Goal: Information Seeking & Learning: Learn about a topic

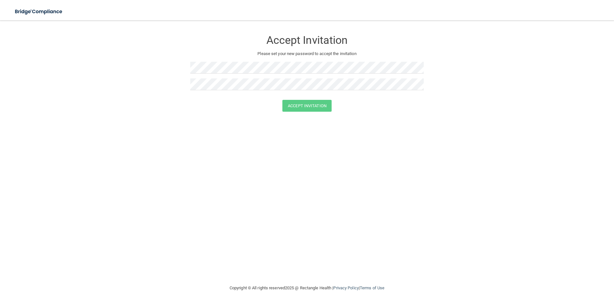
click at [214, 90] on div at bounding box center [306, 86] width 233 height 17
click at [282, 100] on button "Accept Invitation" at bounding box center [306, 106] width 49 height 12
click at [300, 113] on button "Accept Invitation" at bounding box center [306, 115] width 49 height 12
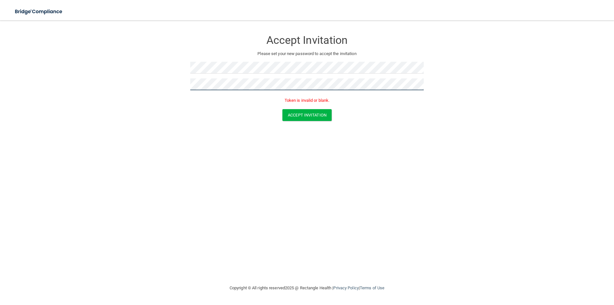
click at [146, 85] on form "Accept Invitation Please set your new password to accept the invitation Token i…" at bounding box center [307, 78] width 588 height 102
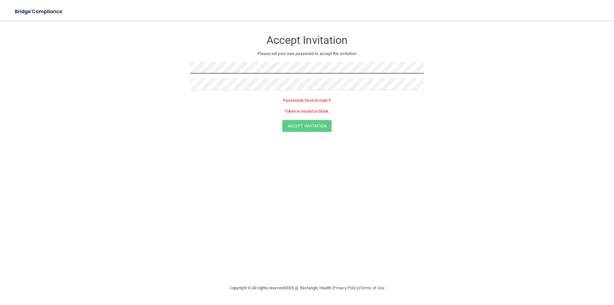
click at [186, 67] on form "Accept Invitation Please set your new password to accept the invitation Passwor…" at bounding box center [307, 83] width 588 height 113
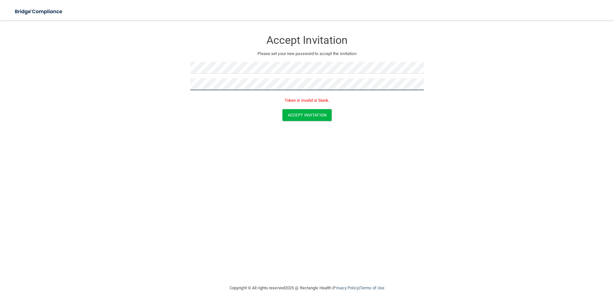
click at [282, 109] on button "Accept Invitation" at bounding box center [306, 115] width 49 height 12
click at [303, 114] on button "Accept Invitation" at bounding box center [306, 115] width 49 height 12
click at [282, 100] on button "Accept Invitation" at bounding box center [306, 106] width 49 height 12
click at [302, 112] on button "Accept Invitation" at bounding box center [306, 115] width 49 height 12
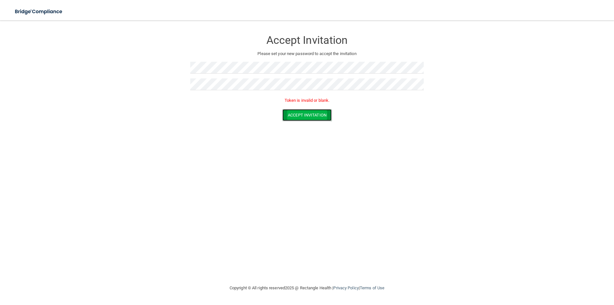
click at [327, 112] on button "Accept Invitation" at bounding box center [306, 115] width 49 height 12
click at [322, 106] on button "Accept Invitation" at bounding box center [306, 106] width 49 height 12
click at [303, 109] on button "Accept Invitation" at bounding box center [306, 106] width 49 height 12
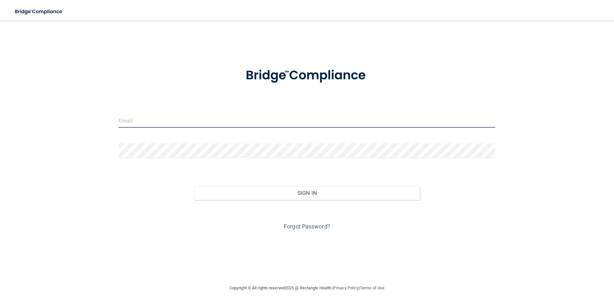
click at [170, 113] on input "email" at bounding box center [307, 120] width 377 height 14
type input "[EMAIL_ADDRESS][PERSON_NAME][DOMAIN_NAME]"
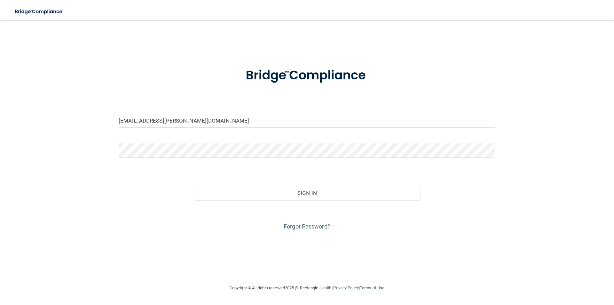
click at [231, 133] on form "[EMAIL_ADDRESS][PERSON_NAME][DOMAIN_NAME] Invalid email/password. You don't hav…" at bounding box center [307, 145] width 377 height 173
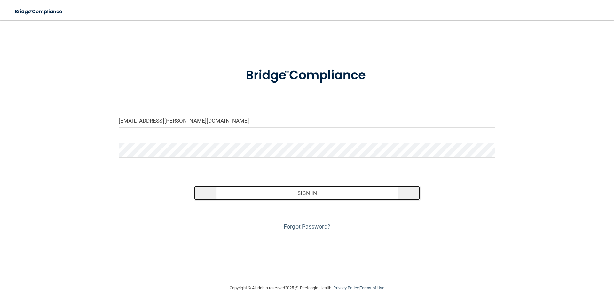
click at [314, 191] on button "Sign In" at bounding box center [307, 193] width 226 height 14
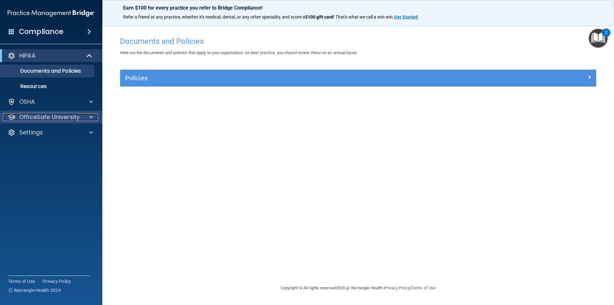
click at [47, 118] on p "OfficeSafe University" at bounding box center [49, 117] width 60 height 8
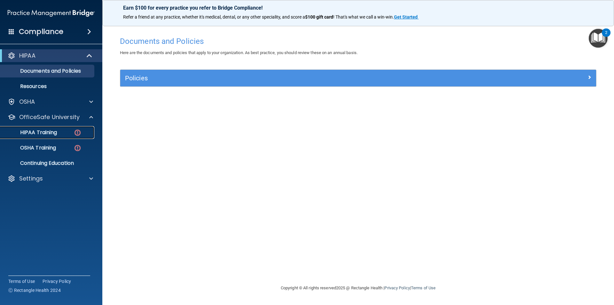
click at [48, 133] on p "HIPAA Training" at bounding box center [30, 132] width 53 height 6
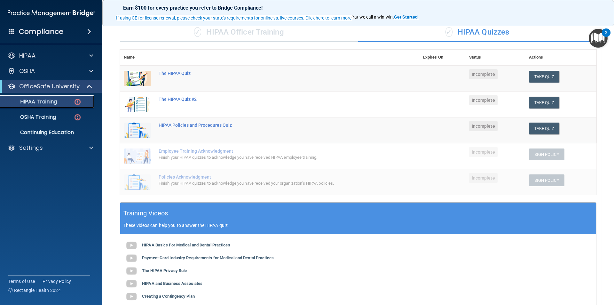
scroll to position [79, 0]
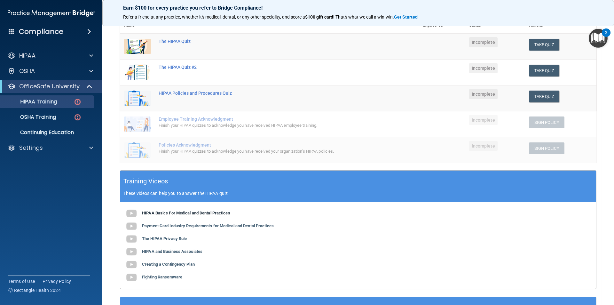
click at [193, 214] on b "HIPAA Basics For Medical and Dental Practices" at bounding box center [186, 212] width 88 height 5
click at [212, 226] on b "Payment Card Industry Requirements for Medical and Dental Practices" at bounding box center [208, 225] width 132 height 5
click at [173, 234] on div "HIPAA Basics For Medical and Dental Practices Payment Card Industry Requirement…" at bounding box center [358, 245] width 476 height 86
click at [173, 237] on b "The HIPAA Privacy Rule" at bounding box center [164, 238] width 45 height 5
click at [185, 254] on b "HIPAA and Business Associates" at bounding box center [172, 251] width 60 height 5
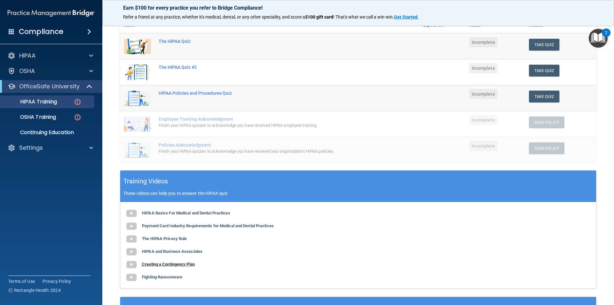
click at [187, 263] on b "Creating a Contingency Plan" at bounding box center [168, 264] width 53 height 5
click at [160, 279] on div "HIPAA Basics For Medical and Dental Practices Payment Card Industry Requirement…" at bounding box center [358, 245] width 476 height 86
click at [162, 276] on b "Fighting Ransomware" at bounding box center [162, 276] width 40 height 5
click at [539, 46] on button "Take Quiz" at bounding box center [544, 45] width 31 height 12
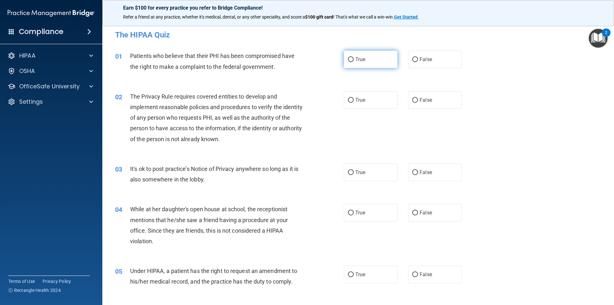
click at [366, 62] on label "True" at bounding box center [371, 60] width 54 height 18
click at [354, 62] on input "True" at bounding box center [351, 59] width 6 height 5
radio input "true"
click at [356, 104] on label "True" at bounding box center [371, 100] width 54 height 18
click at [354, 103] on input "True" at bounding box center [351, 100] width 6 height 5
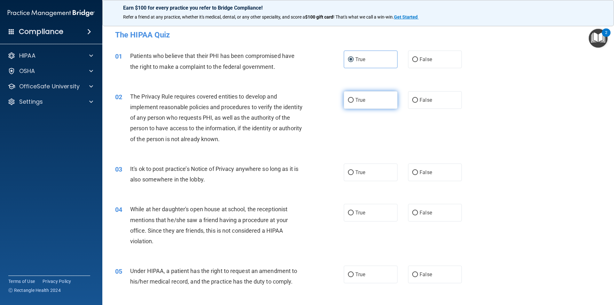
radio input "true"
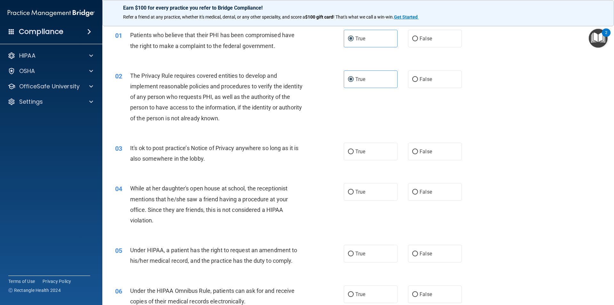
scroll to position [32, 0]
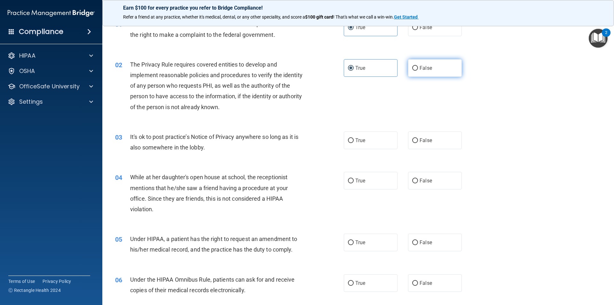
click at [434, 72] on label "False" at bounding box center [435, 68] width 54 height 18
click at [418, 71] on input "False" at bounding box center [415, 68] width 6 height 5
radio input "true"
radio input "false"
click at [427, 142] on span "False" at bounding box center [426, 140] width 12 height 6
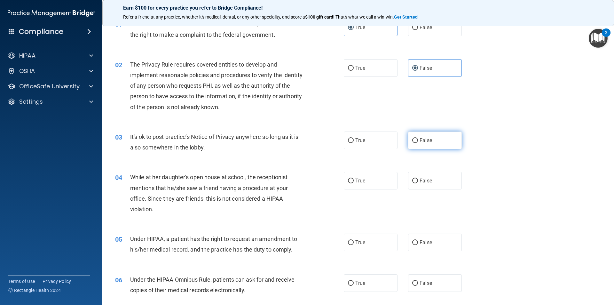
click at [418, 142] on input "False" at bounding box center [415, 140] width 6 height 5
radio input "true"
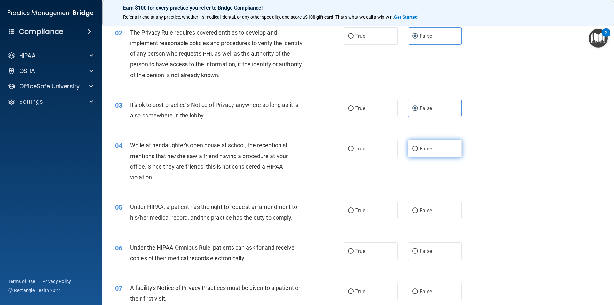
click at [443, 150] on label "False" at bounding box center [435, 149] width 54 height 18
click at [418, 150] on input "False" at bounding box center [415, 148] width 6 height 5
radio input "true"
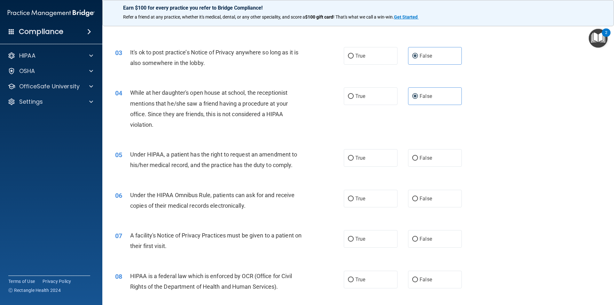
scroll to position [128, 0]
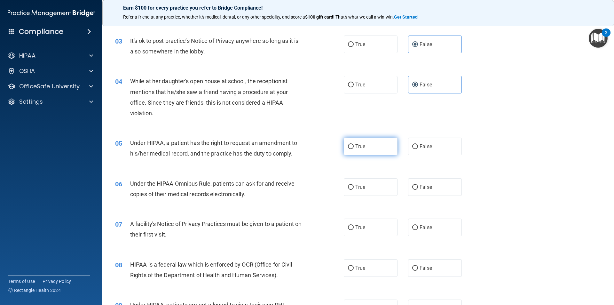
click at [355, 152] on label "True" at bounding box center [371, 147] width 54 height 18
click at [354, 149] on input "True" at bounding box center [351, 146] width 6 height 5
radio input "true"
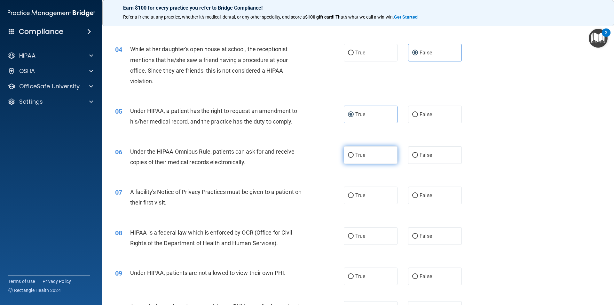
click at [358, 155] on span "True" at bounding box center [360, 155] width 10 height 6
click at [354, 155] on input "True" at bounding box center [351, 155] width 6 height 5
radio input "true"
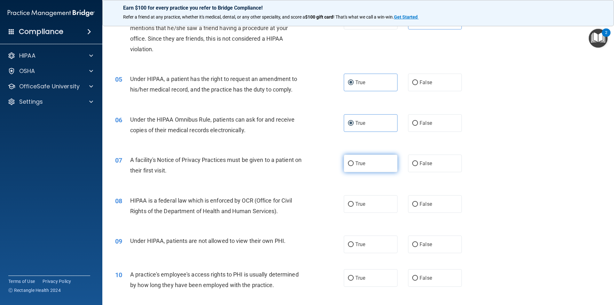
click at [381, 160] on label "True" at bounding box center [371, 163] width 54 height 18
click at [354, 161] on input "True" at bounding box center [351, 163] width 6 height 5
radio input "true"
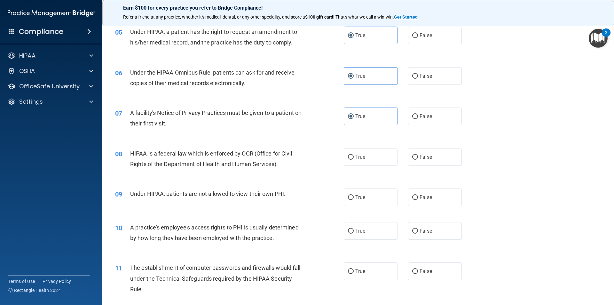
scroll to position [256, 0]
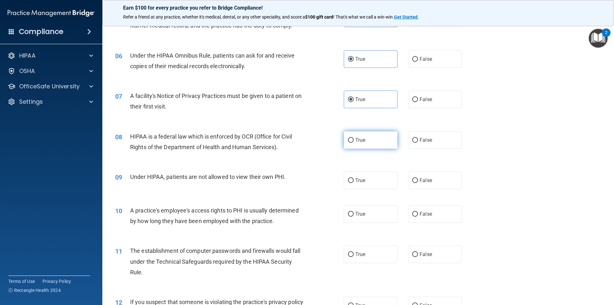
click at [352, 138] on label "True" at bounding box center [371, 140] width 54 height 18
click at [352, 138] on input "True" at bounding box center [351, 140] width 6 height 5
radio input "true"
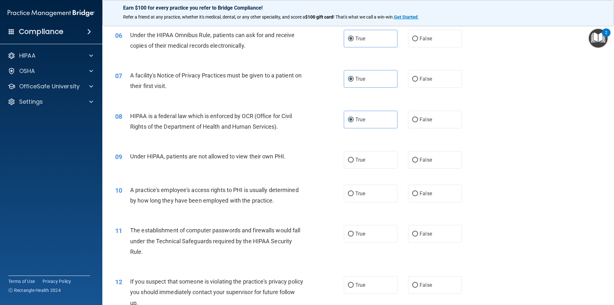
scroll to position [288, 0]
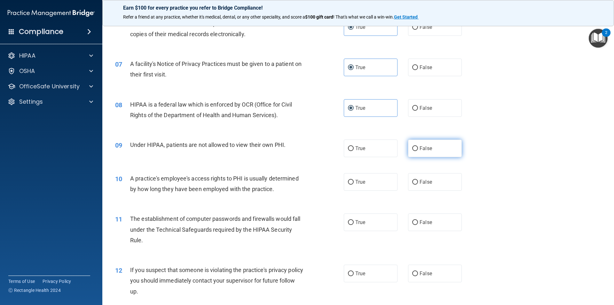
click at [430, 153] on label "False" at bounding box center [435, 148] width 54 height 18
click at [418, 151] on input "False" at bounding box center [415, 148] width 6 height 5
radio input "true"
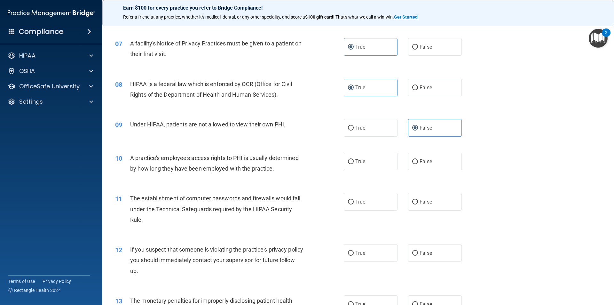
scroll to position [320, 0]
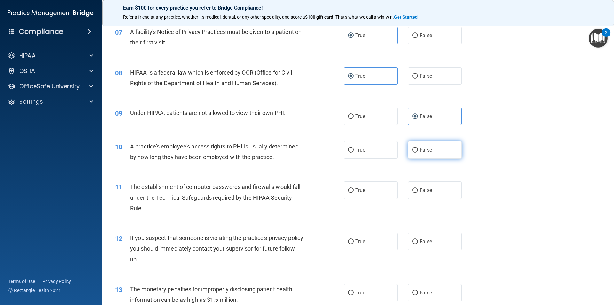
click at [449, 154] on label "False" at bounding box center [435, 150] width 54 height 18
click at [418, 153] on input "False" at bounding box center [415, 150] width 6 height 5
radio input "true"
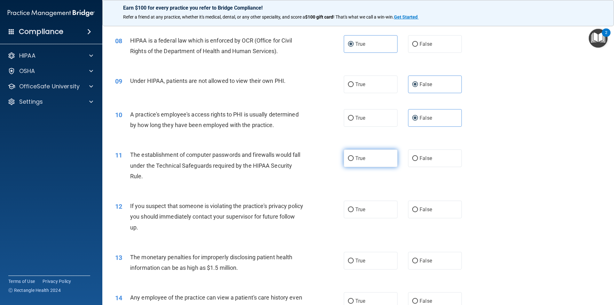
click at [382, 155] on label "True" at bounding box center [371, 158] width 54 height 18
click at [354, 156] on input "True" at bounding box center [351, 158] width 6 height 5
radio input "true"
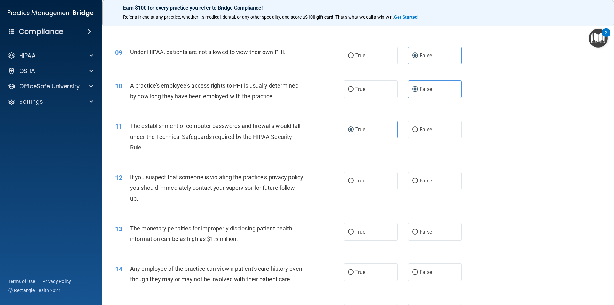
scroll to position [377, 0]
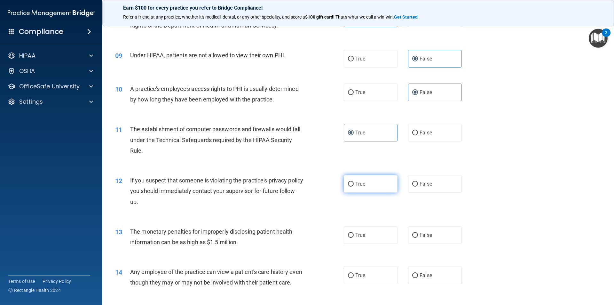
click at [388, 189] on label "True" at bounding box center [371, 184] width 54 height 18
click at [354, 186] on input "True" at bounding box center [351, 184] width 6 height 5
radio input "true"
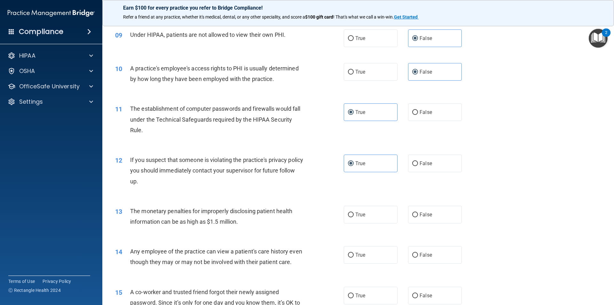
scroll to position [409, 0]
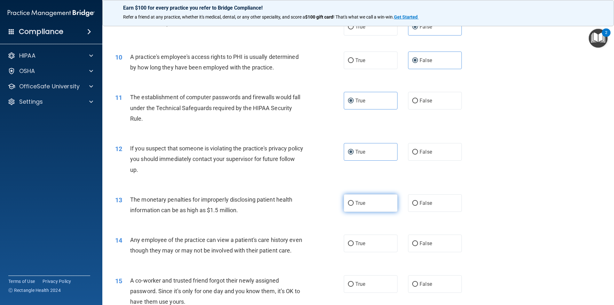
click at [369, 205] on label "True" at bounding box center [371, 203] width 54 height 18
click at [354, 205] on input "True" at bounding box center [351, 203] width 6 height 5
radio input "true"
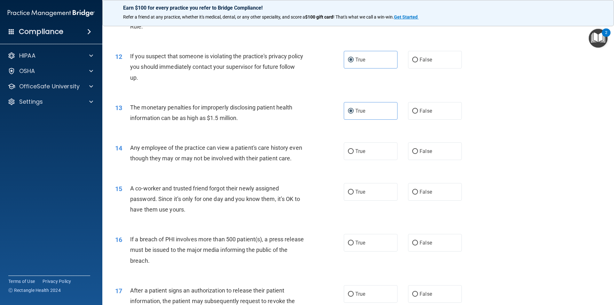
scroll to position [505, 0]
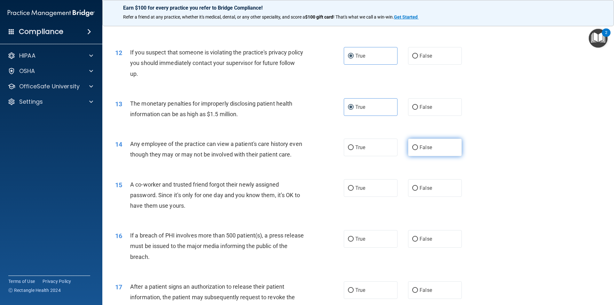
click at [429, 148] on label "False" at bounding box center [435, 147] width 54 height 18
click at [418, 148] on input "False" at bounding box center [415, 147] width 6 height 5
radio input "true"
click at [378, 151] on label "True" at bounding box center [371, 147] width 54 height 18
click at [354, 150] on input "True" at bounding box center [351, 147] width 6 height 5
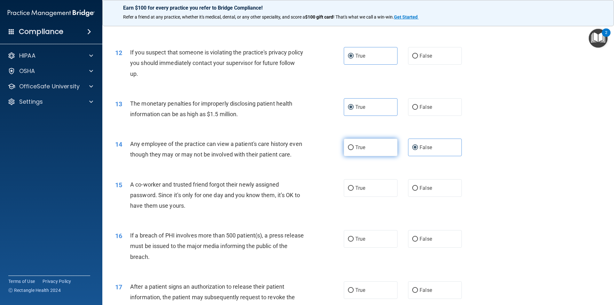
radio input "true"
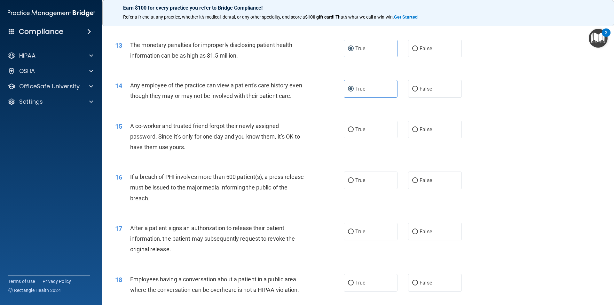
scroll to position [569, 0]
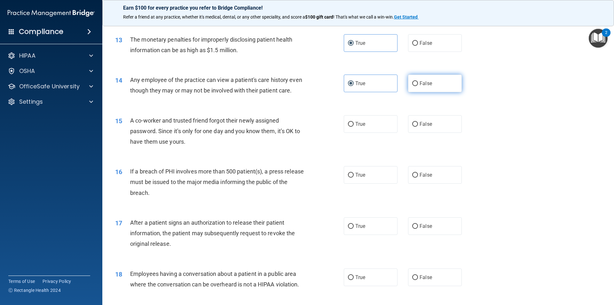
click at [420, 81] on span "False" at bounding box center [426, 83] width 12 height 6
click at [418, 81] on input "False" at bounding box center [415, 83] width 6 height 5
radio input "true"
radio input "false"
click at [429, 133] on label "False" at bounding box center [435, 124] width 54 height 18
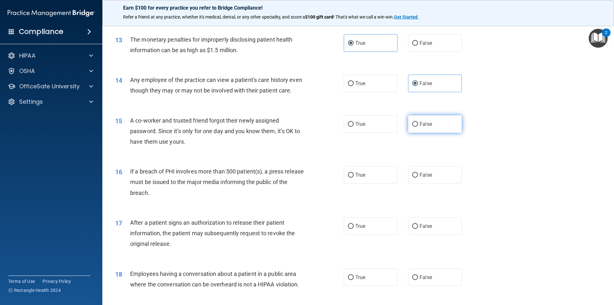
click at [418, 127] on input "False" at bounding box center [415, 124] width 6 height 5
radio input "true"
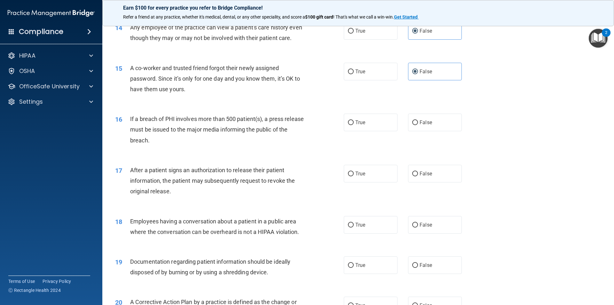
scroll to position [633, 0]
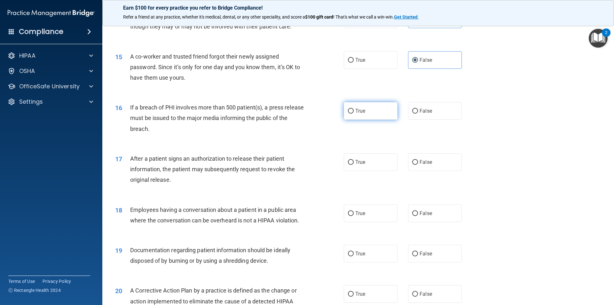
click at [359, 114] on span "True" at bounding box center [360, 111] width 10 height 6
click at [354, 114] on input "True" at bounding box center [351, 111] width 6 height 5
radio input "true"
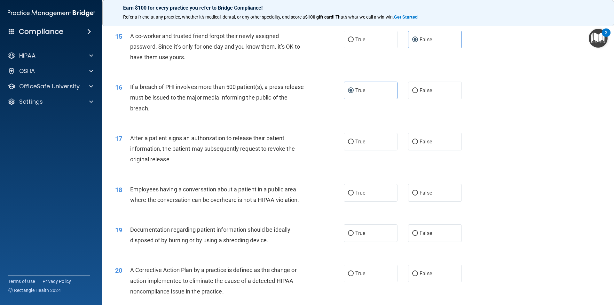
scroll to position [665, 0]
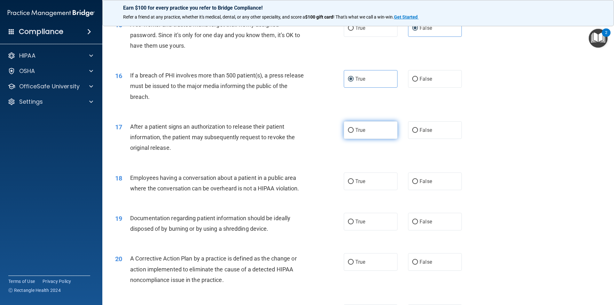
click at [376, 139] on label "True" at bounding box center [371, 130] width 54 height 18
click at [354, 133] on input "True" at bounding box center [351, 130] width 6 height 5
radio input "true"
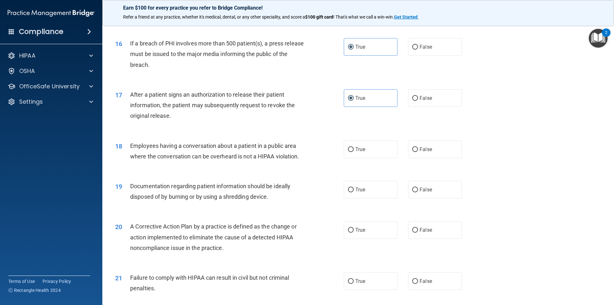
scroll to position [729, 0]
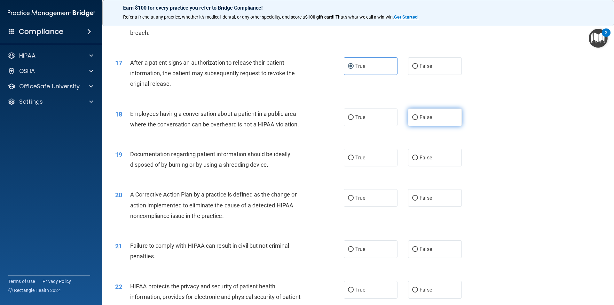
click at [436, 126] on label "False" at bounding box center [435, 117] width 54 height 18
click at [418, 120] on input "False" at bounding box center [415, 117] width 6 height 5
radio input "true"
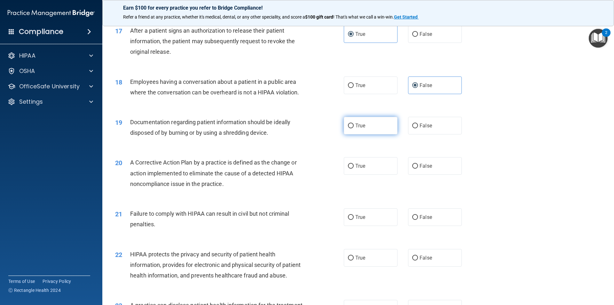
click at [390, 134] on label "True" at bounding box center [371, 126] width 54 height 18
click at [354, 128] on input "True" at bounding box center [351, 125] width 6 height 5
radio input "true"
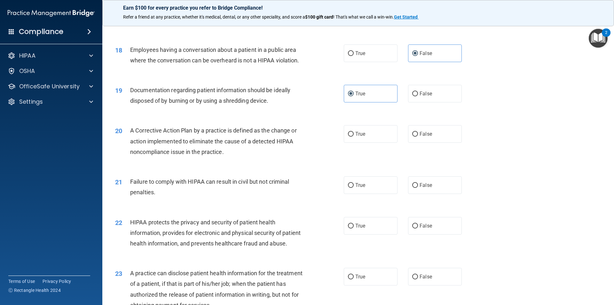
scroll to position [825, 0]
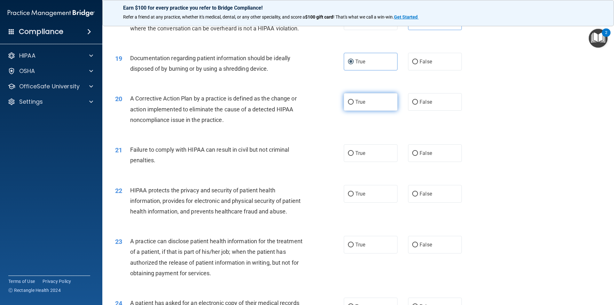
click at [367, 109] on label "True" at bounding box center [371, 102] width 54 height 18
click at [354, 105] on input "True" at bounding box center [351, 102] width 6 height 5
radio input "true"
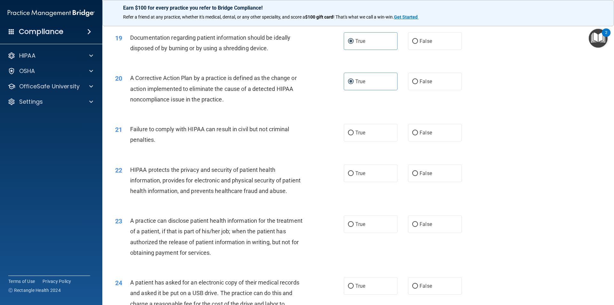
scroll to position [857, 0]
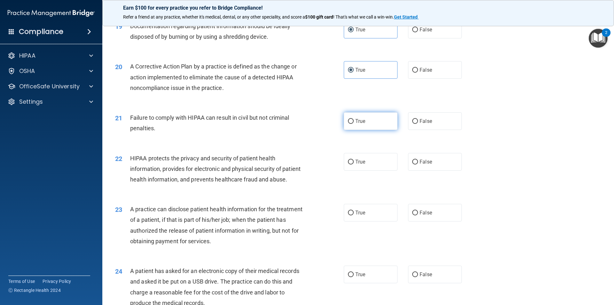
click at [348, 124] on input "True" at bounding box center [351, 121] width 6 height 5
radio input "true"
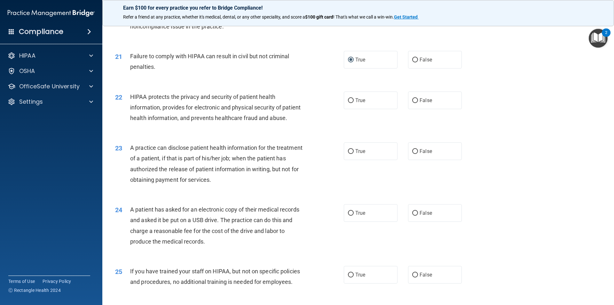
scroll to position [921, 0]
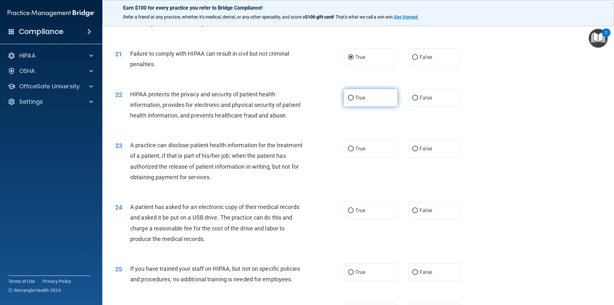
click at [357, 101] on span "True" at bounding box center [360, 98] width 10 height 6
click at [354, 100] on input "True" at bounding box center [351, 98] width 6 height 5
radio input "true"
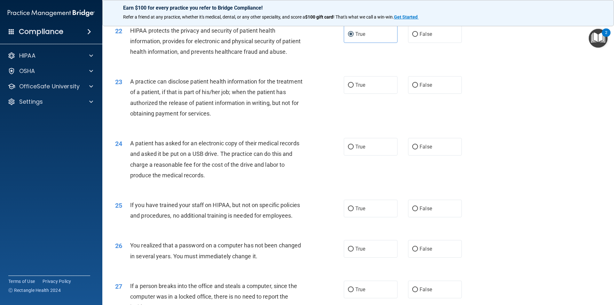
scroll to position [985, 0]
click at [386, 93] on label "True" at bounding box center [371, 85] width 54 height 18
click at [354, 87] on input "True" at bounding box center [351, 85] width 6 height 5
radio input "true"
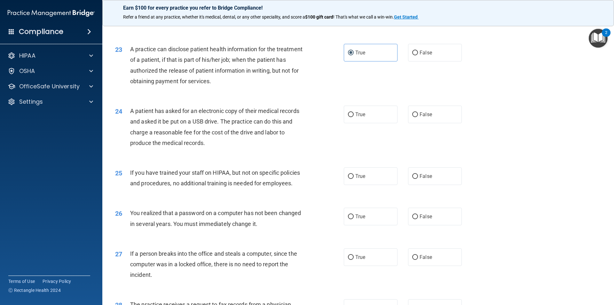
scroll to position [1049, 0]
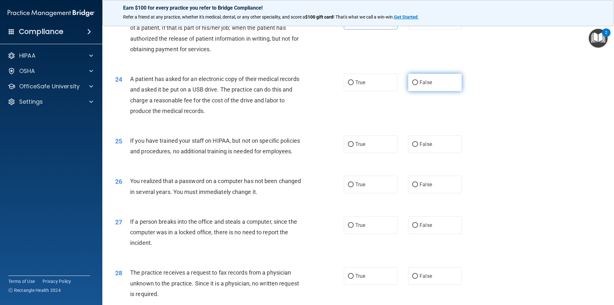
click at [429, 91] on label "False" at bounding box center [435, 83] width 54 height 18
click at [418, 85] on input "False" at bounding box center [415, 82] width 6 height 5
radio input "true"
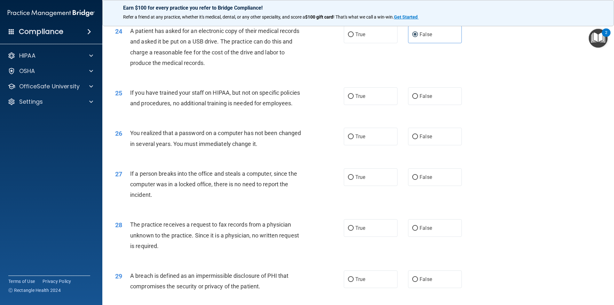
scroll to position [1113, 0]
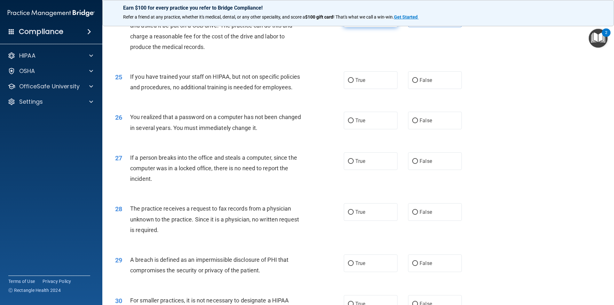
click at [348, 27] on label "True" at bounding box center [371, 19] width 54 height 18
click at [348, 21] on input "True" at bounding box center [351, 18] width 6 height 5
radio input "true"
radio input "false"
click at [441, 89] on label "False" at bounding box center [435, 80] width 54 height 18
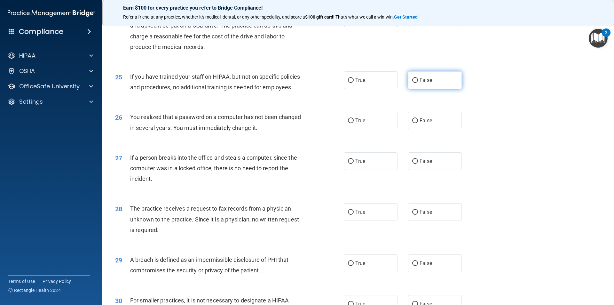
click at [418, 83] on input "False" at bounding box center [415, 80] width 6 height 5
radio input "true"
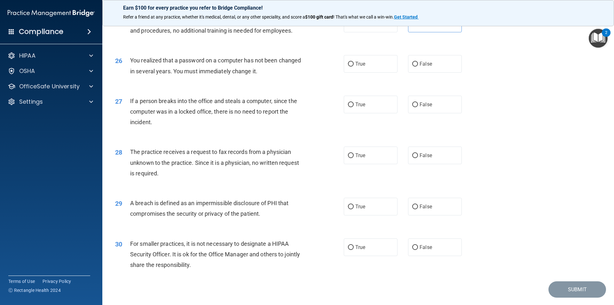
scroll to position [1177, 0]
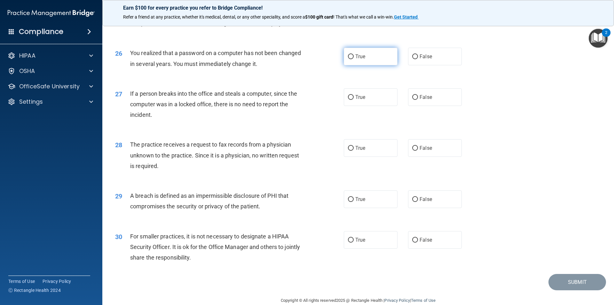
click at [383, 65] on label "True" at bounding box center [371, 57] width 54 height 18
click at [354, 59] on input "True" at bounding box center [351, 56] width 6 height 5
radio input "true"
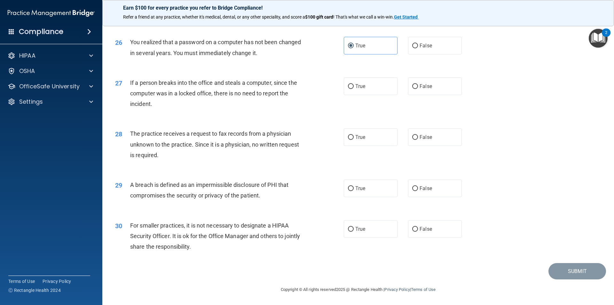
scroll to position [1209, 0]
click at [416, 93] on label "False" at bounding box center [435, 86] width 54 height 18
click at [416, 89] on input "False" at bounding box center [415, 86] width 6 height 5
radio input "true"
click at [434, 138] on label "False" at bounding box center [435, 137] width 54 height 18
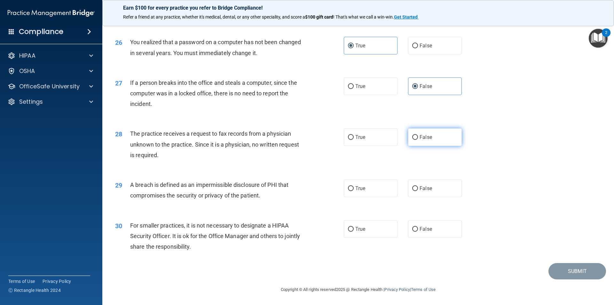
click at [418, 138] on input "False" at bounding box center [415, 137] width 6 height 5
radio input "true"
click at [372, 190] on label "True" at bounding box center [371, 188] width 54 height 18
click at [354, 190] on input "True" at bounding box center [351, 188] width 6 height 5
radio input "true"
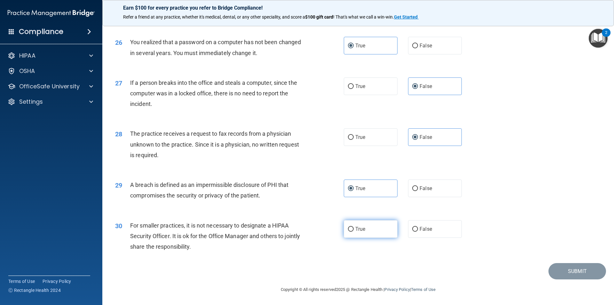
click at [348, 231] on input "True" at bounding box center [351, 229] width 6 height 5
radio input "true"
click at [566, 273] on button "Submit" at bounding box center [577, 271] width 58 height 16
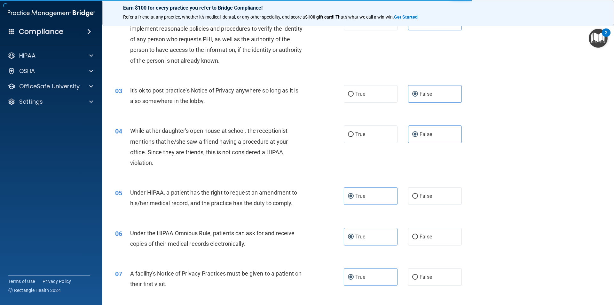
scroll to position [0, 0]
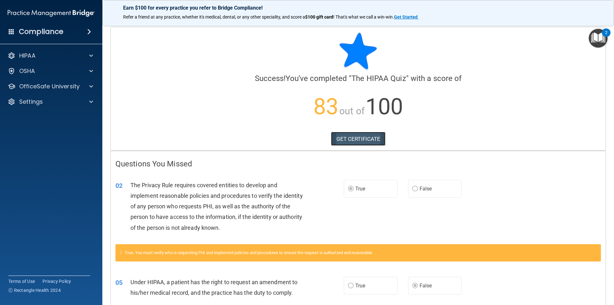
click at [376, 140] on link "GET CERTIFICATE" at bounding box center [358, 139] width 55 height 14
click at [49, 87] on p "OfficeSafe University" at bounding box center [49, 87] width 60 height 8
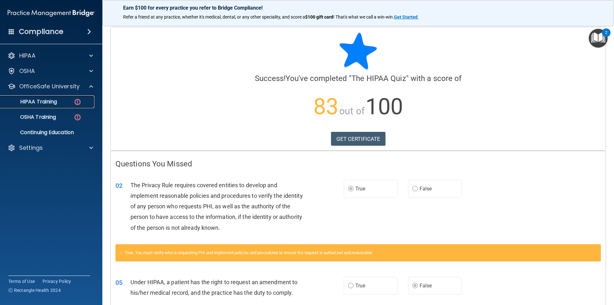
click at [49, 99] on p "HIPAA Training" at bounding box center [30, 101] width 53 height 6
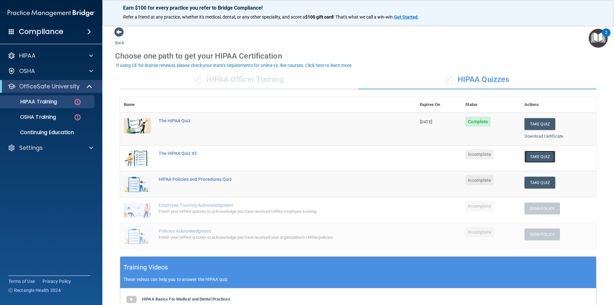
click at [538, 155] on button "Take Quiz" at bounding box center [539, 157] width 31 height 12
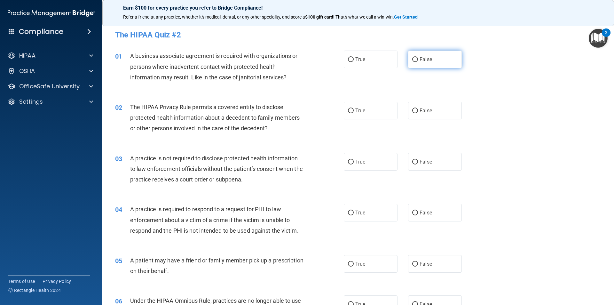
click at [442, 56] on label "False" at bounding box center [435, 60] width 54 height 18
click at [418, 57] on input "False" at bounding box center [415, 59] width 6 height 5
radio input "true"
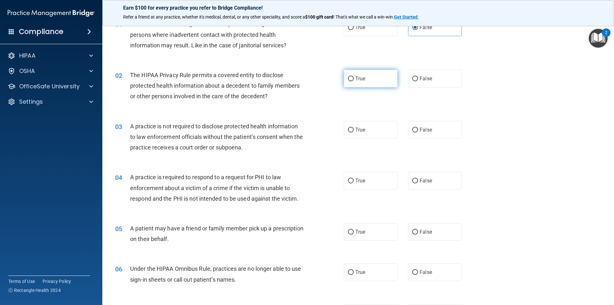
click at [355, 77] on span "True" at bounding box center [360, 78] width 10 height 6
click at [354, 77] on input "True" at bounding box center [351, 78] width 6 height 5
radio input "true"
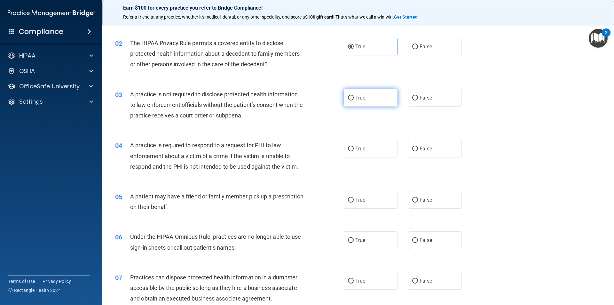
click at [345, 96] on label "True" at bounding box center [371, 98] width 54 height 18
click at [348, 96] on input "True" at bounding box center [351, 98] width 6 height 5
radio input "true"
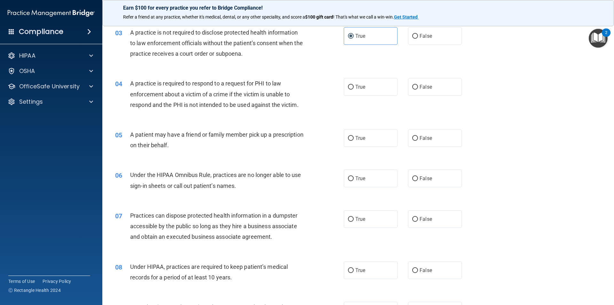
scroll to position [128, 0]
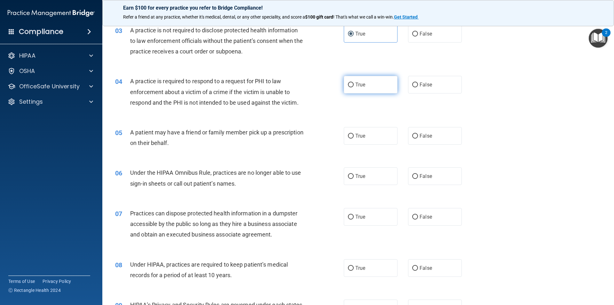
click at [348, 83] on input "True" at bounding box center [351, 85] width 6 height 5
radio input "true"
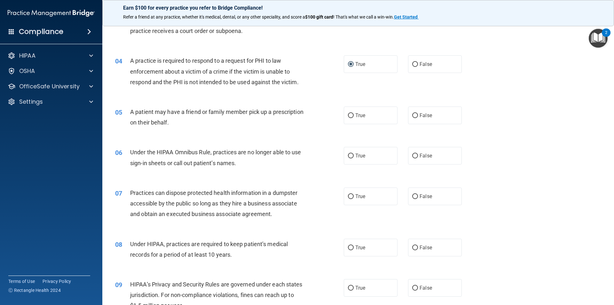
scroll to position [160, 0]
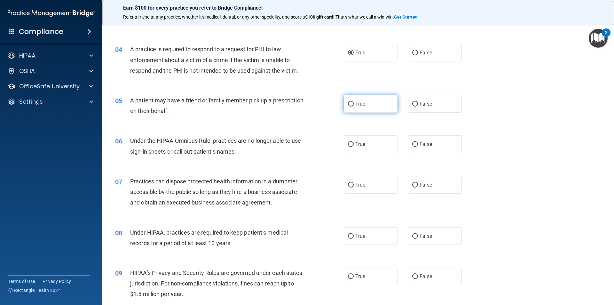
click at [363, 103] on span "True" at bounding box center [360, 104] width 10 height 6
click at [354, 103] on input "True" at bounding box center [351, 104] width 6 height 5
radio input "true"
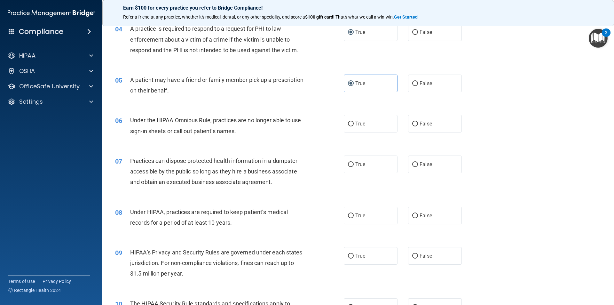
scroll to position [192, 0]
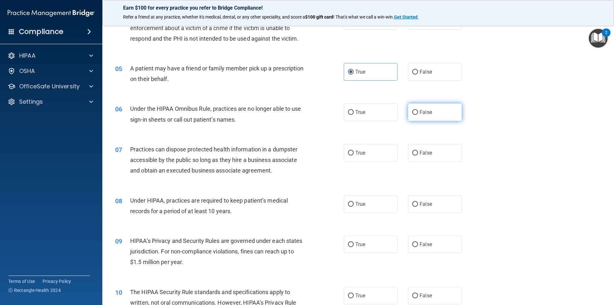
click at [425, 109] on span "False" at bounding box center [426, 112] width 12 height 6
click at [418, 110] on input "False" at bounding box center [415, 112] width 6 height 5
radio input "true"
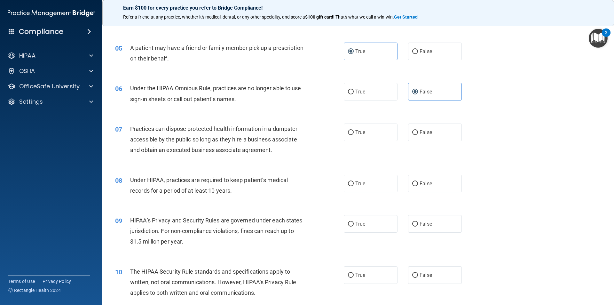
scroll to position [224, 0]
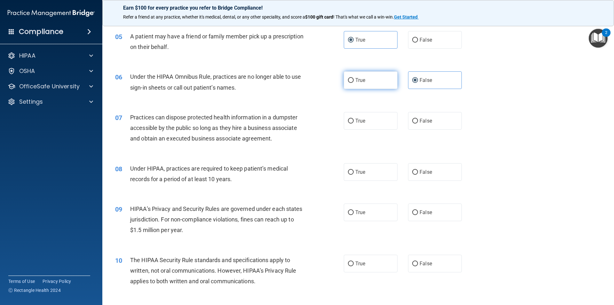
click at [373, 76] on label "True" at bounding box center [371, 80] width 54 height 18
click at [354, 78] on input "True" at bounding box center [351, 80] width 6 height 5
radio input "true"
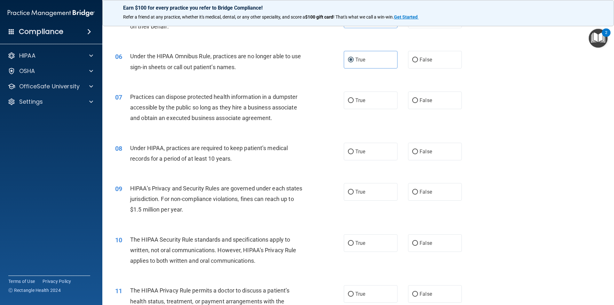
scroll to position [256, 0]
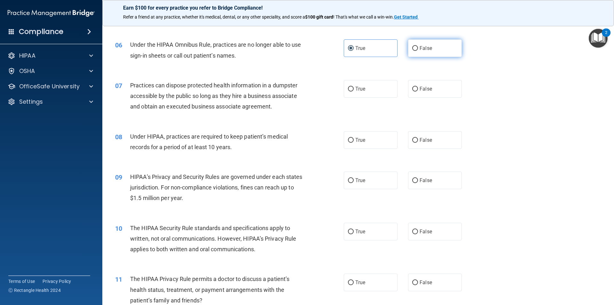
click at [435, 53] on label "False" at bounding box center [435, 48] width 54 height 18
click at [418, 51] on input "False" at bounding box center [415, 48] width 6 height 5
radio input "true"
click at [350, 50] on input "True" at bounding box center [351, 48] width 6 height 5
radio input "true"
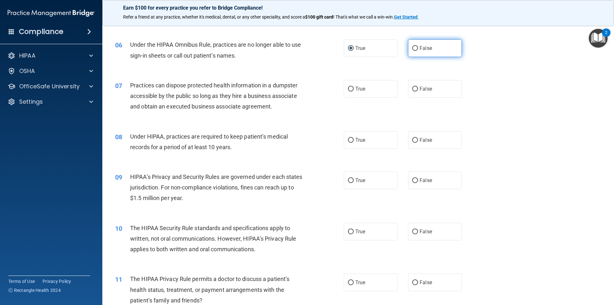
click at [440, 50] on label "False" at bounding box center [435, 48] width 54 height 18
click at [418, 50] on input "False" at bounding box center [415, 48] width 6 height 5
radio input "true"
radio input "false"
click at [420, 87] on span "False" at bounding box center [426, 89] width 12 height 6
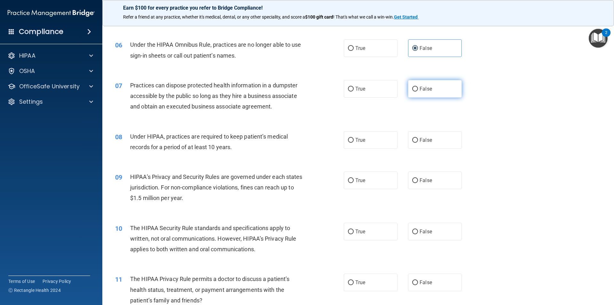
click at [418, 87] on input "False" at bounding box center [415, 89] width 6 height 5
radio input "true"
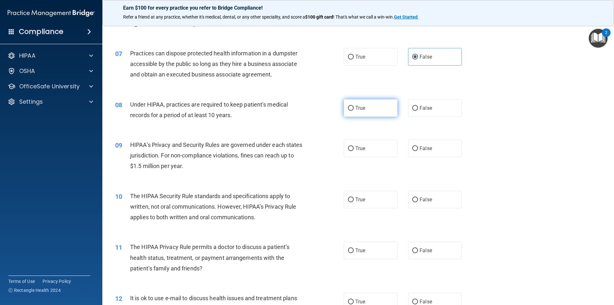
click at [356, 108] on span "True" at bounding box center [360, 108] width 10 height 6
click at [354, 108] on input "True" at bounding box center [351, 108] width 6 height 5
radio input "true"
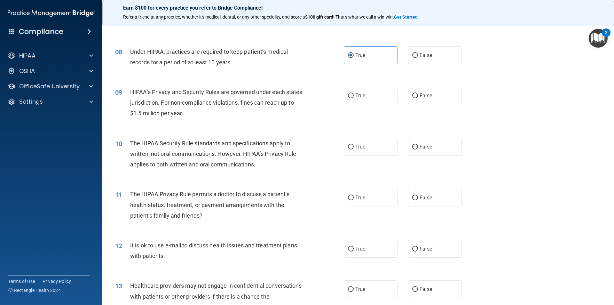
scroll to position [352, 0]
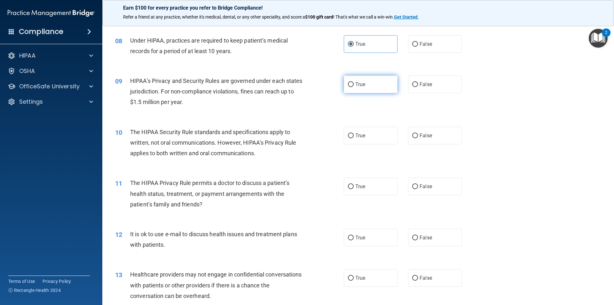
click at [369, 79] on label "True" at bounding box center [371, 84] width 54 height 18
click at [354, 82] on input "True" at bounding box center [351, 84] width 6 height 5
radio input "true"
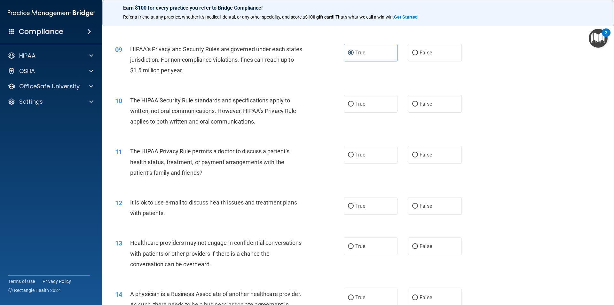
scroll to position [384, 0]
click at [371, 98] on label "True" at bounding box center [371, 104] width 54 height 18
click at [354, 101] on input "True" at bounding box center [351, 103] width 6 height 5
radio input "true"
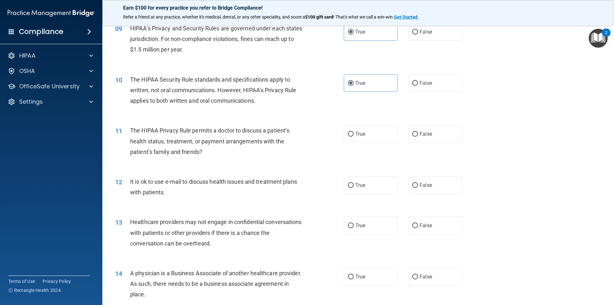
scroll to position [416, 0]
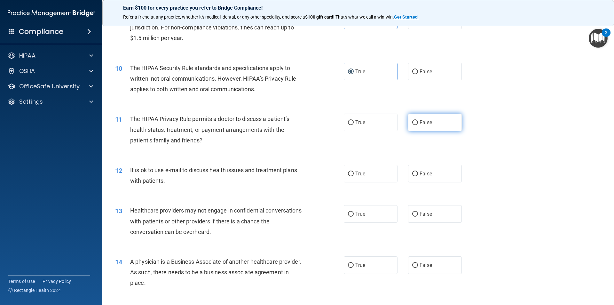
click at [420, 124] on span "False" at bounding box center [426, 122] width 12 height 6
click at [418, 124] on input "False" at bounding box center [415, 122] width 6 height 5
radio input "true"
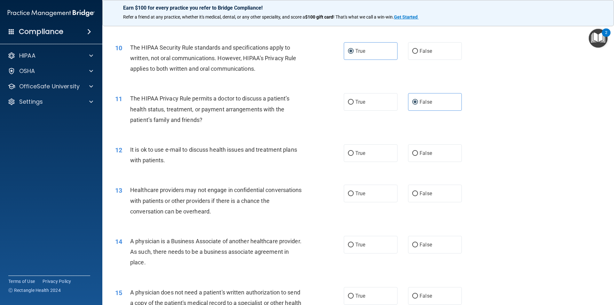
scroll to position [448, 0]
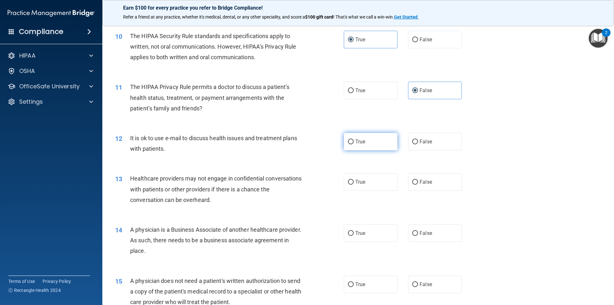
click at [369, 141] on label "True" at bounding box center [371, 142] width 54 height 18
click at [354, 141] on input "True" at bounding box center [351, 141] width 6 height 5
radio input "true"
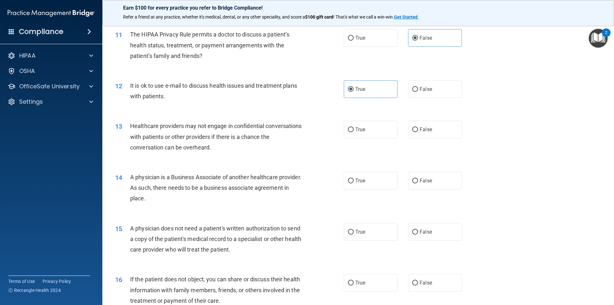
scroll to position [512, 0]
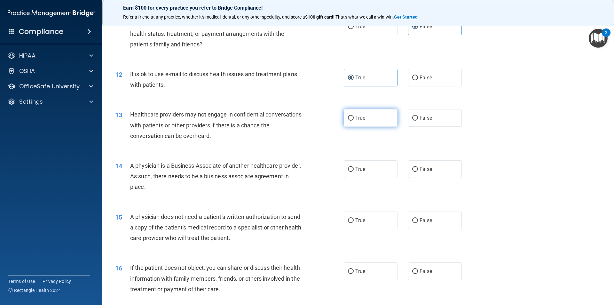
click at [352, 120] on label "True" at bounding box center [371, 118] width 54 height 18
click at [352, 120] on input "True" at bounding box center [351, 118] width 6 height 5
radio input "true"
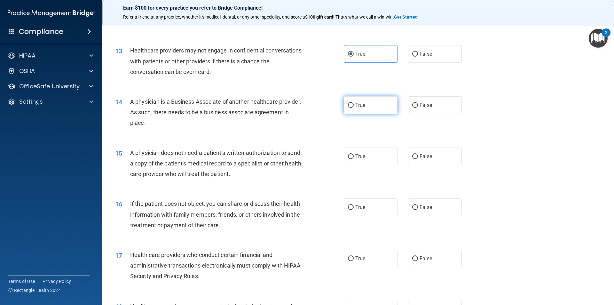
click at [350, 107] on input "True" at bounding box center [351, 105] width 6 height 5
radio input "true"
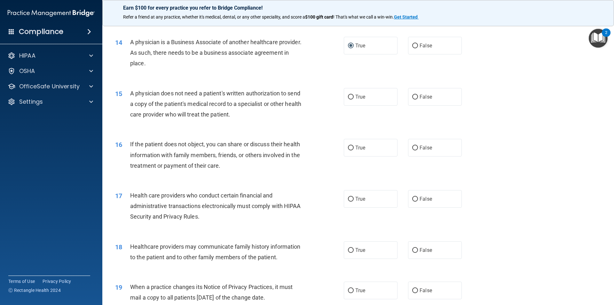
scroll to position [640, 0]
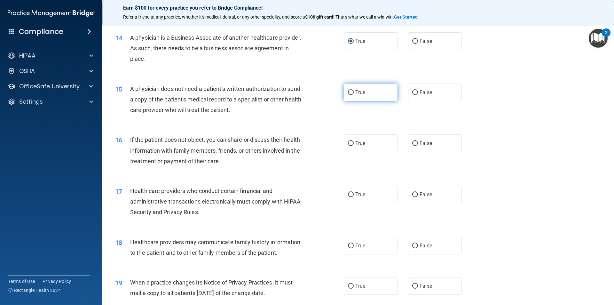
click at [372, 93] on label "True" at bounding box center [371, 92] width 54 height 18
click at [354, 93] on input "True" at bounding box center [351, 92] width 6 height 5
radio input "true"
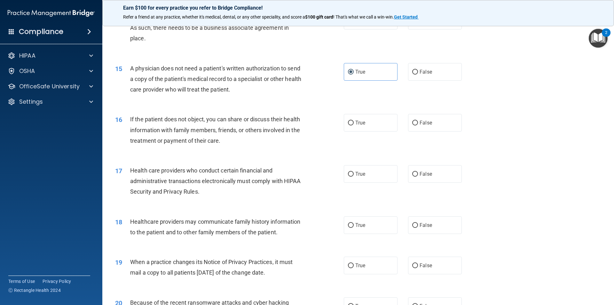
scroll to position [672, 0]
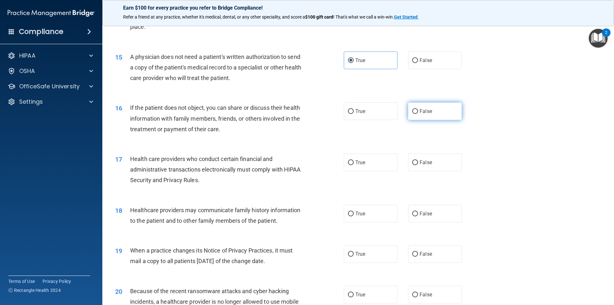
click at [430, 116] on label "False" at bounding box center [435, 111] width 54 height 18
click at [418, 114] on input "False" at bounding box center [415, 111] width 6 height 5
radio input "true"
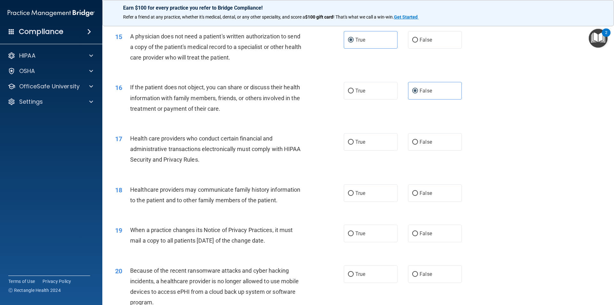
scroll to position [704, 0]
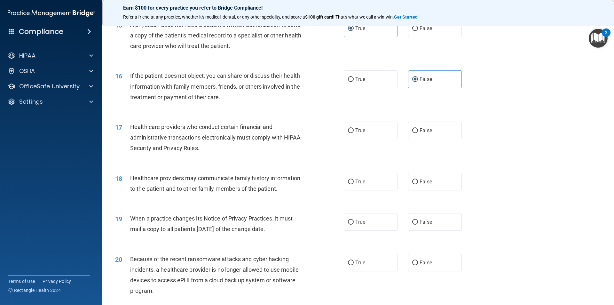
click at [366, 89] on div "16 If the patient does not object, you can share or discuss their health inform…" at bounding box center [358, 87] width 496 height 51
drag, startPoint x: 366, startPoint y: 82, endPoint x: 363, endPoint y: 84, distance: 3.9
click at [366, 82] on label "True" at bounding box center [371, 79] width 54 height 18
click at [354, 82] on input "True" at bounding box center [351, 79] width 6 height 5
radio input "true"
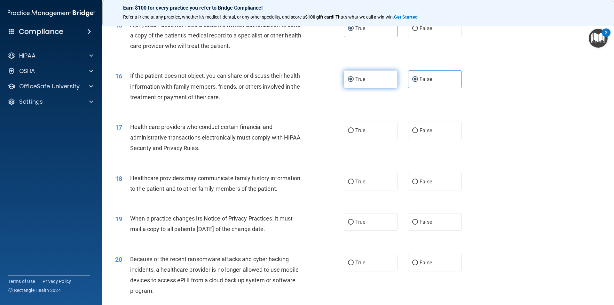
radio input "false"
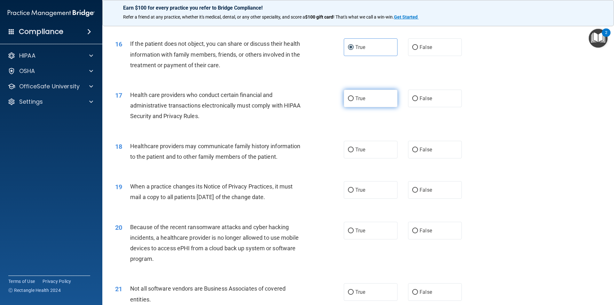
click at [359, 99] on span "True" at bounding box center [360, 98] width 10 height 6
click at [354, 99] on input "True" at bounding box center [351, 98] width 6 height 5
radio input "true"
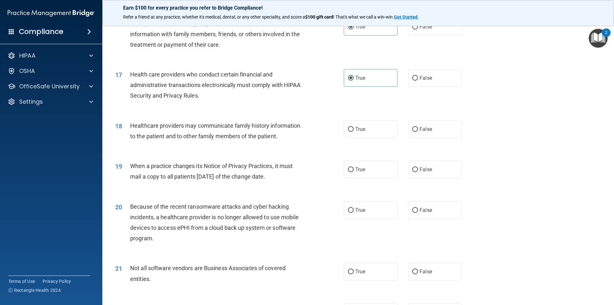
scroll to position [767, 0]
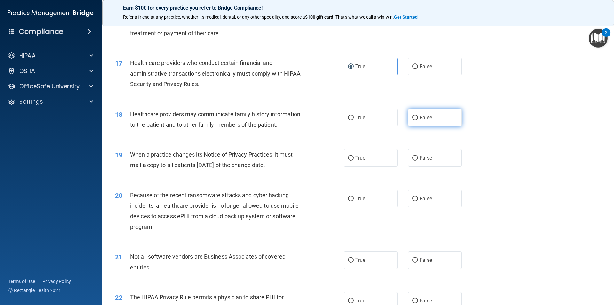
click at [426, 118] on span "False" at bounding box center [426, 117] width 12 height 6
click at [418, 118] on input "False" at bounding box center [415, 117] width 6 height 5
radio input "true"
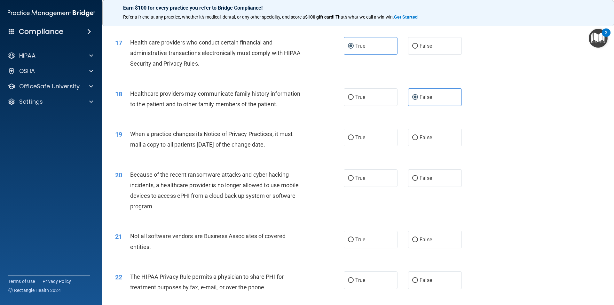
scroll to position [799, 0]
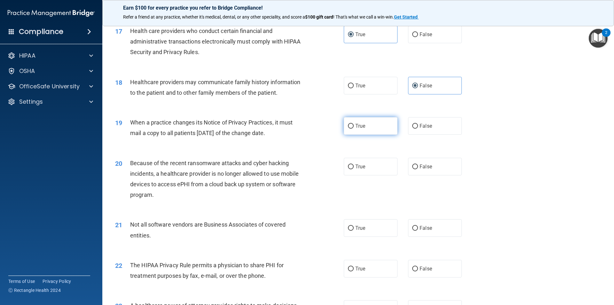
click at [349, 118] on label "True" at bounding box center [371, 126] width 54 height 18
click at [349, 124] on input "True" at bounding box center [351, 126] width 6 height 5
radio input "true"
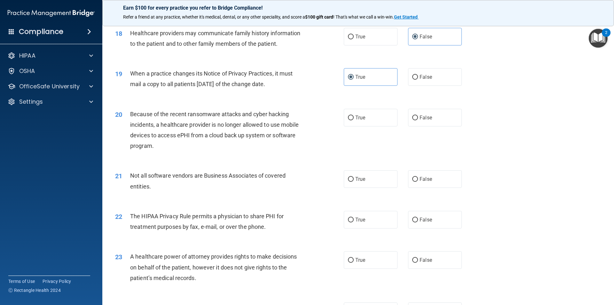
scroll to position [863, 0]
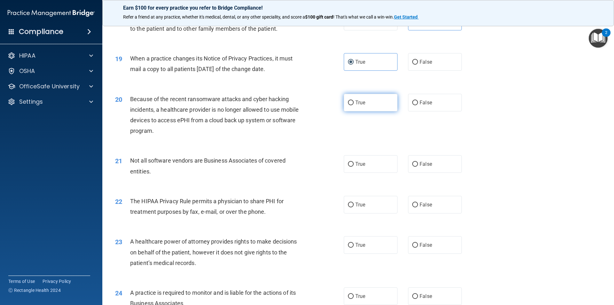
click at [359, 108] on label "True" at bounding box center [371, 103] width 54 height 18
click at [354, 105] on input "True" at bounding box center [351, 102] width 6 height 5
radio input "true"
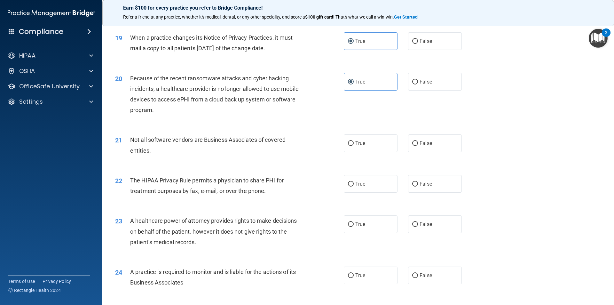
scroll to position [927, 0]
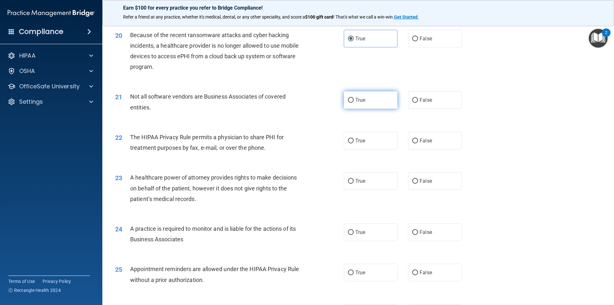
click at [369, 102] on label "True" at bounding box center [371, 100] width 54 height 18
click at [354, 102] on input "True" at bounding box center [351, 100] width 6 height 5
radio input "true"
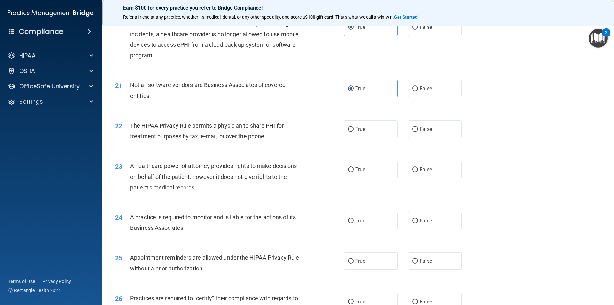
scroll to position [959, 0]
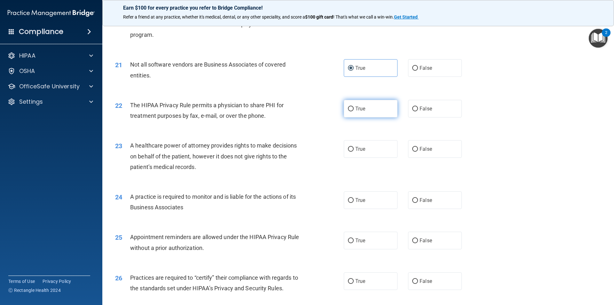
click at [358, 109] on span "True" at bounding box center [360, 109] width 10 height 6
click at [354, 109] on input "True" at bounding box center [351, 108] width 6 height 5
radio input "true"
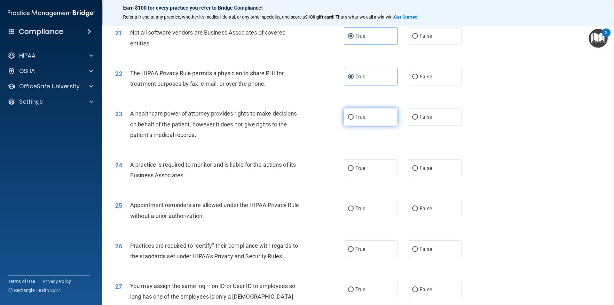
click at [363, 118] on label "True" at bounding box center [371, 117] width 54 height 18
click at [354, 118] on input "True" at bounding box center [351, 117] width 6 height 5
radio input "true"
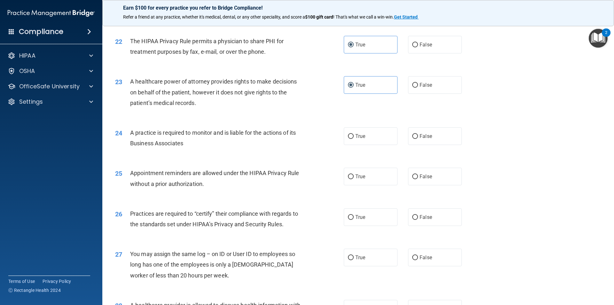
scroll to position [1055, 0]
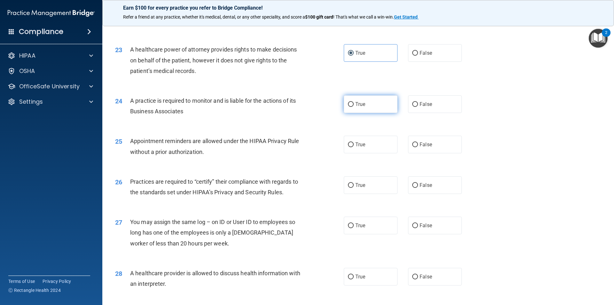
click at [348, 104] on input "True" at bounding box center [351, 104] width 6 height 5
radio input "true"
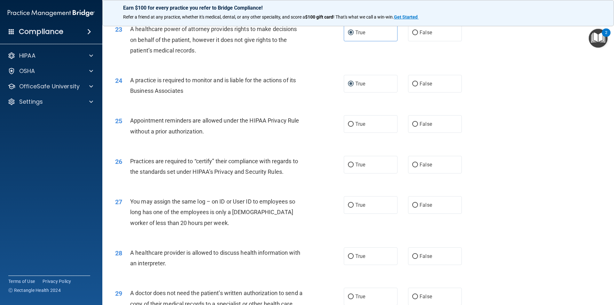
scroll to position [1087, 0]
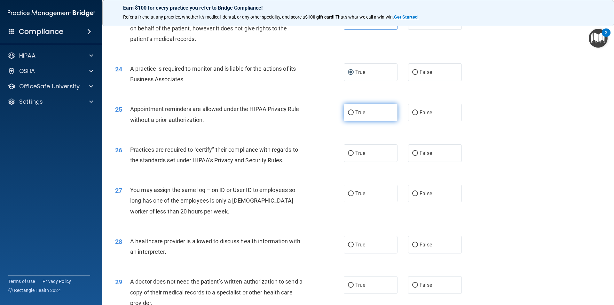
click at [388, 114] on label "True" at bounding box center [371, 113] width 54 height 18
click at [354, 114] on input "True" at bounding box center [351, 112] width 6 height 5
radio input "true"
click at [413, 117] on label "False" at bounding box center [435, 113] width 54 height 18
click at [413, 115] on input "False" at bounding box center [415, 112] width 6 height 5
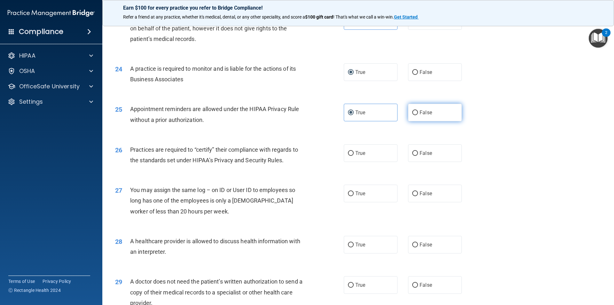
radio input "true"
radio input "false"
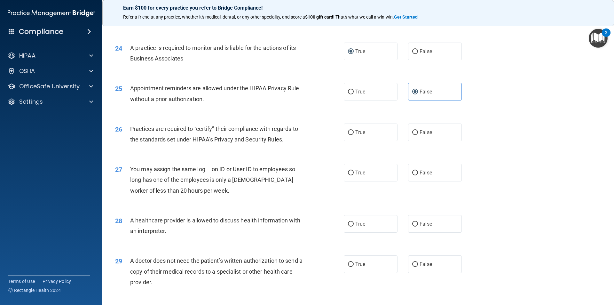
scroll to position [1119, 0]
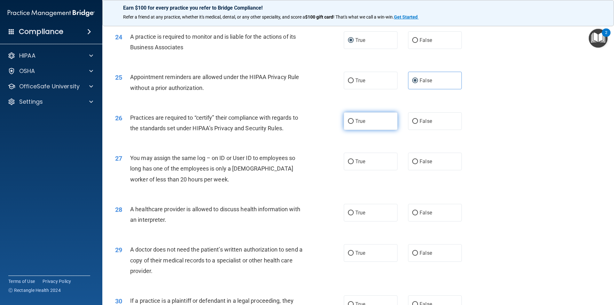
click at [364, 118] on label "True" at bounding box center [371, 121] width 54 height 18
click at [354, 119] on input "True" at bounding box center [351, 121] width 6 height 5
radio input "true"
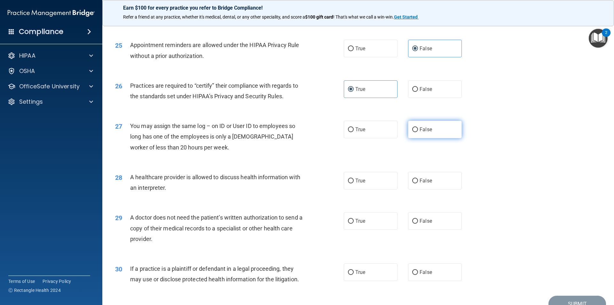
click at [432, 131] on label "False" at bounding box center [435, 130] width 54 height 18
click at [418, 131] on input "False" at bounding box center [415, 129] width 6 height 5
radio input "true"
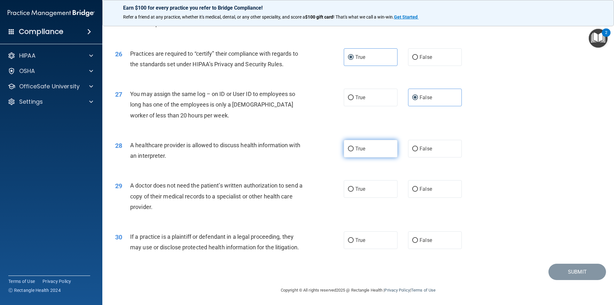
click at [384, 148] on label "True" at bounding box center [371, 149] width 54 height 18
click at [354, 148] on input "True" at bounding box center [351, 148] width 6 height 5
radio input "true"
click at [352, 188] on label "True" at bounding box center [371, 188] width 54 height 18
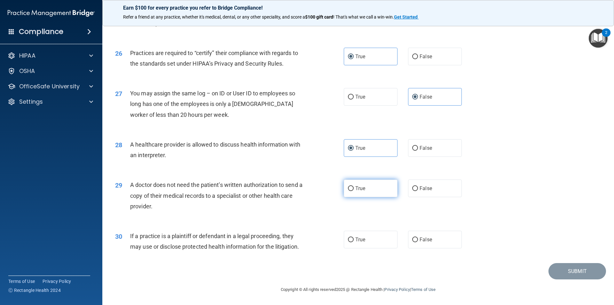
click at [352, 188] on input "True" at bounding box center [351, 188] width 6 height 5
radio input "true"
click at [452, 243] on label "False" at bounding box center [435, 240] width 54 height 18
click at [418, 242] on input "False" at bounding box center [415, 239] width 6 height 5
radio input "true"
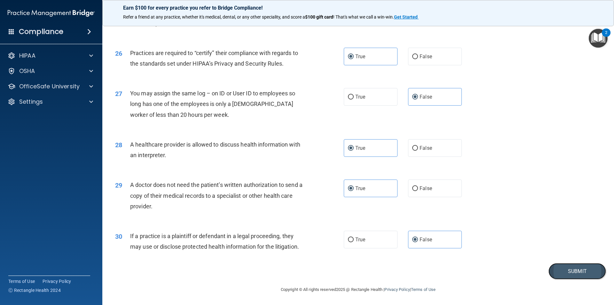
click at [570, 270] on button "Submit" at bounding box center [577, 271] width 58 height 16
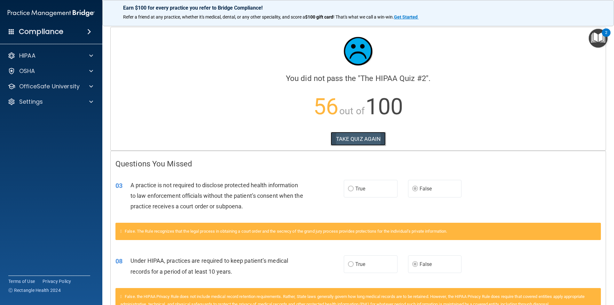
click at [333, 139] on button "TAKE QUIZ AGAIN" at bounding box center [358, 139] width 55 height 14
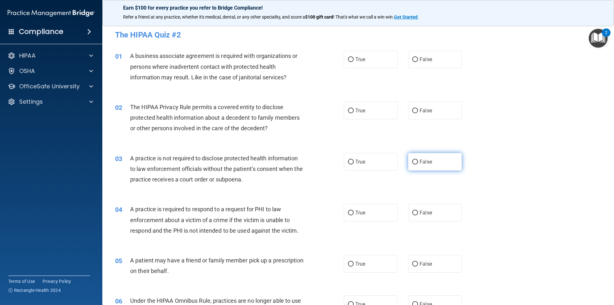
click at [426, 165] on label "False" at bounding box center [435, 162] width 54 height 18
click at [418, 164] on input "False" at bounding box center [415, 162] width 6 height 5
radio input "true"
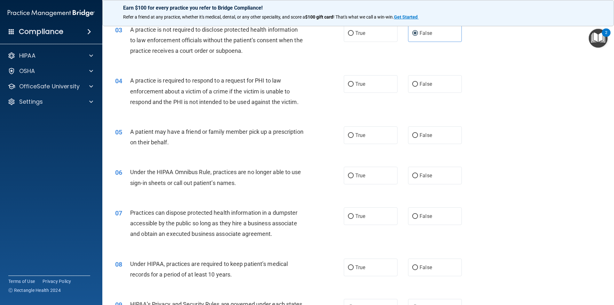
scroll to position [160, 0]
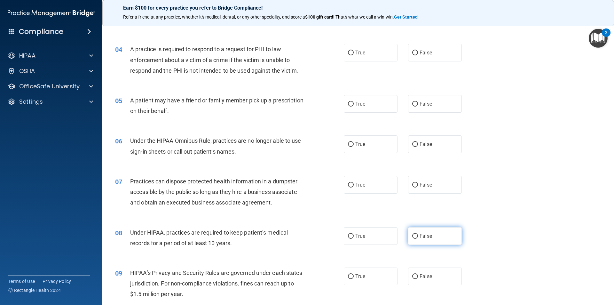
click at [420, 235] on span "False" at bounding box center [426, 236] width 12 height 6
click at [417, 235] on input "False" at bounding box center [415, 236] width 6 height 5
radio input "true"
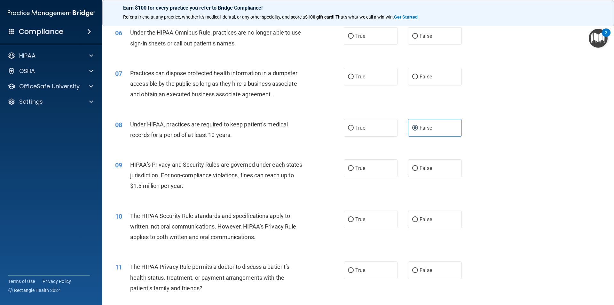
scroll to position [288, 0]
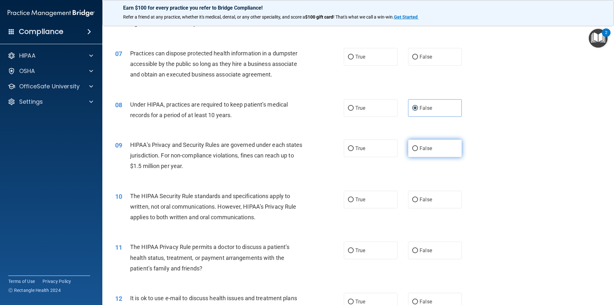
click at [443, 153] on label "False" at bounding box center [435, 148] width 54 height 18
click at [418, 151] on input "False" at bounding box center [415, 148] width 6 height 5
radio input "true"
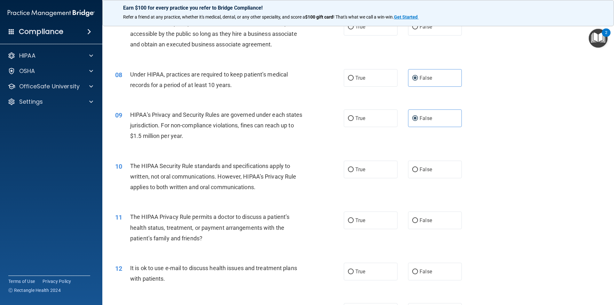
scroll to position [416, 0]
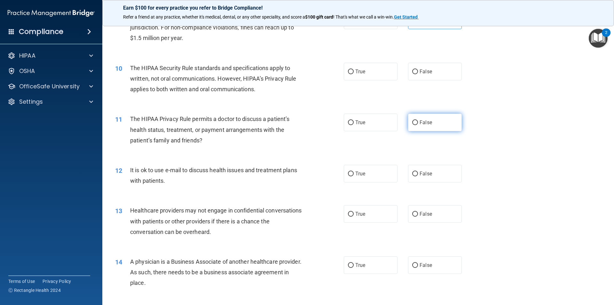
click at [436, 116] on label "False" at bounding box center [435, 123] width 54 height 18
click at [418, 120] on input "False" at bounding box center [415, 122] width 6 height 5
radio input "true"
click at [351, 124] on label "True" at bounding box center [371, 123] width 54 height 18
click at [351, 124] on input "True" at bounding box center [351, 122] width 6 height 5
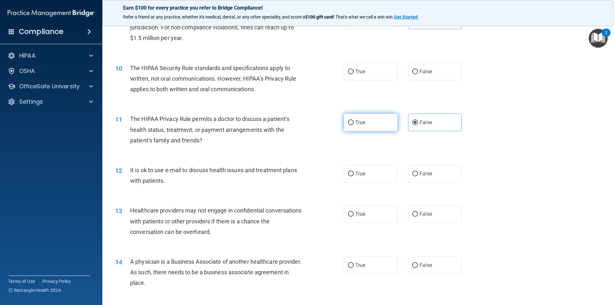
radio input "true"
radio input "false"
click at [437, 210] on label "False" at bounding box center [435, 214] width 54 height 18
click at [418, 212] on input "False" at bounding box center [415, 214] width 6 height 5
radio input "true"
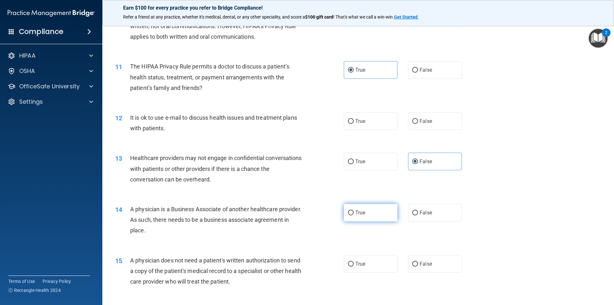
scroll to position [480, 0]
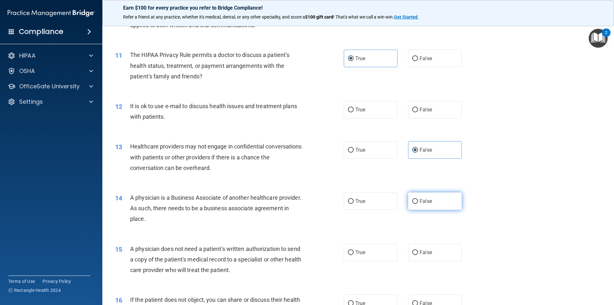
click at [441, 201] on label "False" at bounding box center [435, 201] width 54 height 18
click at [418, 201] on input "False" at bounding box center [415, 201] width 6 height 5
radio input "true"
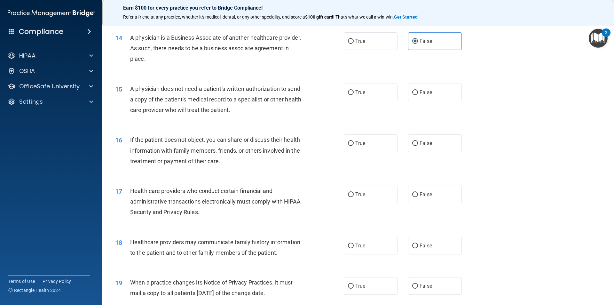
scroll to position [736, 0]
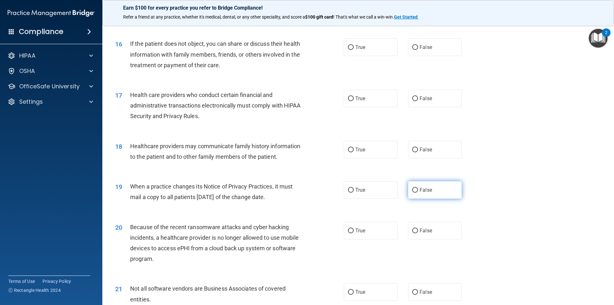
click at [425, 192] on span "False" at bounding box center [426, 190] width 12 height 6
click at [418, 192] on input "False" at bounding box center [415, 190] width 6 height 5
radio input "true"
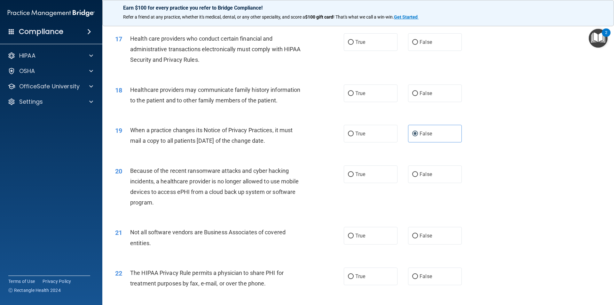
scroll to position [799, 0]
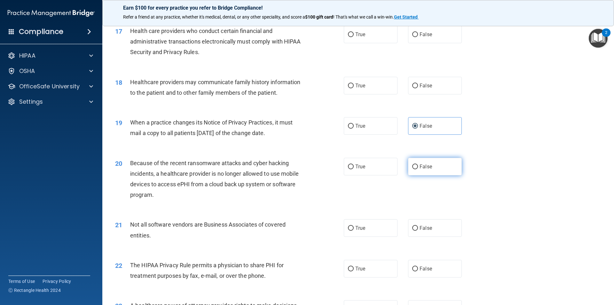
click at [431, 172] on label "False" at bounding box center [435, 167] width 54 height 18
click at [418, 169] on input "False" at bounding box center [415, 166] width 6 height 5
radio input "true"
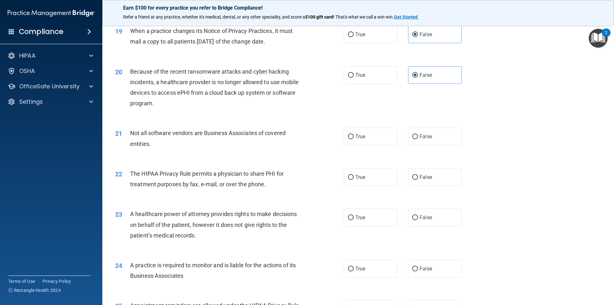
scroll to position [927, 0]
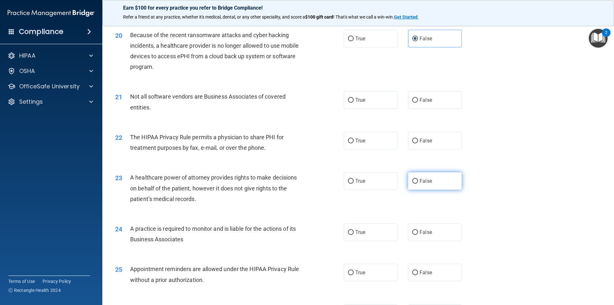
click at [412, 188] on label "False" at bounding box center [435, 181] width 54 height 18
click at [412, 184] on input "False" at bounding box center [415, 181] width 6 height 5
radio input "true"
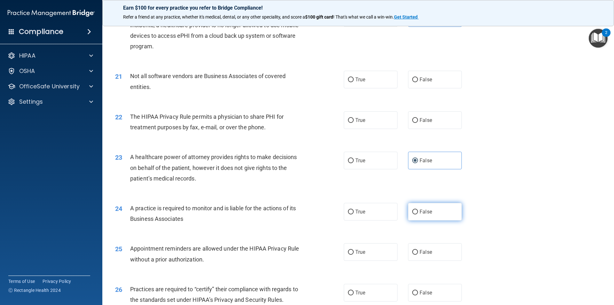
scroll to position [959, 0]
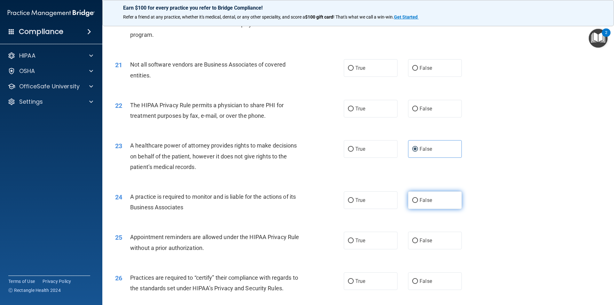
click at [438, 204] on label "False" at bounding box center [435, 200] width 54 height 18
click at [418, 203] on input "False" at bounding box center [415, 200] width 6 height 5
radio input "true"
click at [426, 237] on label "False" at bounding box center [435, 241] width 54 height 18
click at [418, 238] on input "False" at bounding box center [415, 240] width 6 height 5
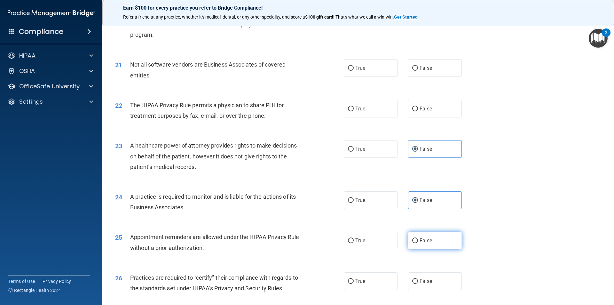
radio input "true"
click at [382, 240] on label "True" at bounding box center [371, 241] width 54 height 18
click at [354, 240] on input "True" at bounding box center [351, 240] width 6 height 5
radio input "true"
radio input "false"
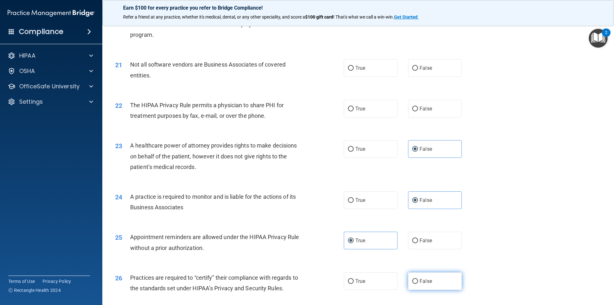
click at [429, 278] on label "False" at bounding box center [435, 281] width 54 height 18
click at [418, 279] on input "False" at bounding box center [415, 281] width 6 height 5
radio input "true"
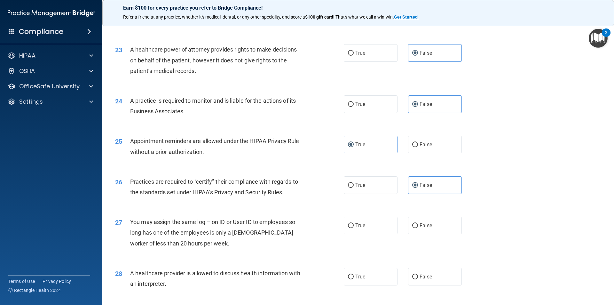
scroll to position [1183, 0]
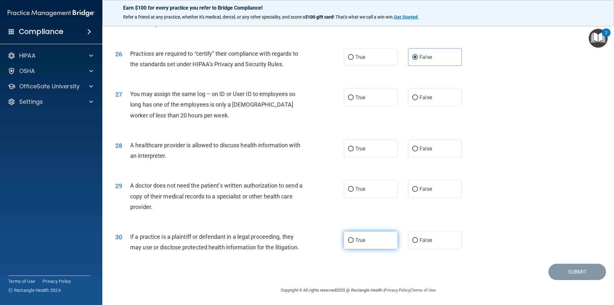
click at [358, 245] on label "True" at bounding box center [371, 240] width 54 height 18
click at [354, 243] on input "True" at bounding box center [351, 240] width 6 height 5
radio input "true"
click at [368, 182] on label "True" at bounding box center [371, 189] width 54 height 18
click at [354, 187] on input "True" at bounding box center [351, 189] width 6 height 5
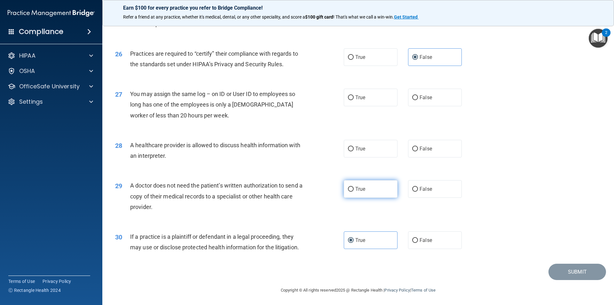
radio input "true"
click at [363, 150] on label "True" at bounding box center [371, 149] width 54 height 18
click at [354, 150] on input "True" at bounding box center [351, 148] width 6 height 5
radio input "true"
click at [423, 99] on span "False" at bounding box center [426, 97] width 12 height 6
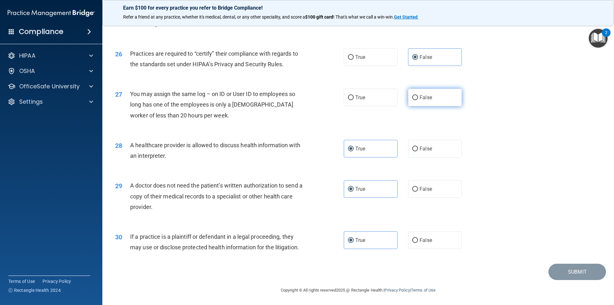
click at [418, 99] on input "False" at bounding box center [415, 97] width 6 height 5
radio input "true"
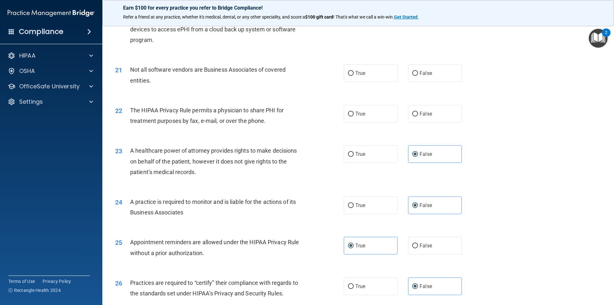
scroll to position [927, 0]
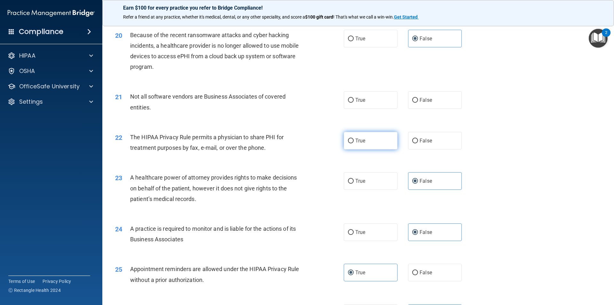
click at [348, 139] on input "True" at bounding box center [351, 140] width 6 height 5
radio input "true"
click at [389, 97] on label "True" at bounding box center [371, 100] width 54 height 18
click at [354, 98] on input "True" at bounding box center [351, 100] width 6 height 5
radio input "true"
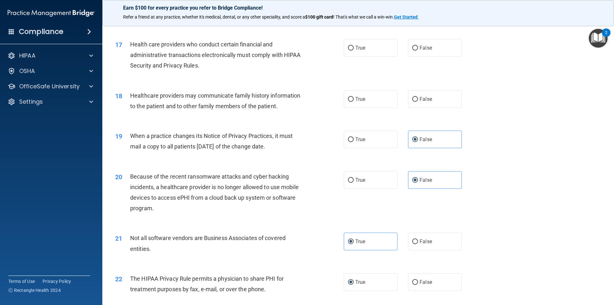
scroll to position [767, 0]
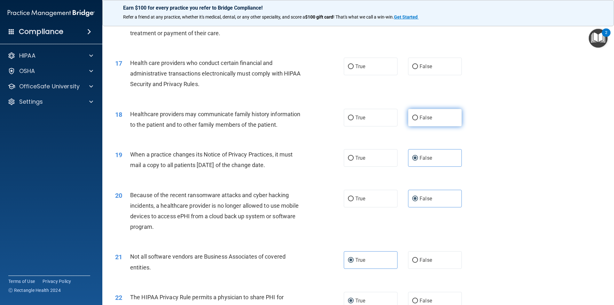
click at [445, 125] on label "False" at bounding box center [435, 118] width 54 height 18
click at [418, 120] on input "False" at bounding box center [415, 117] width 6 height 5
radio input "true"
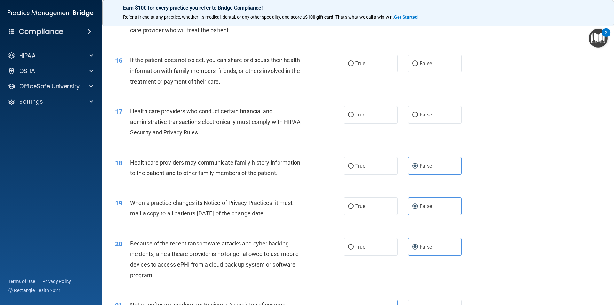
scroll to position [704, 0]
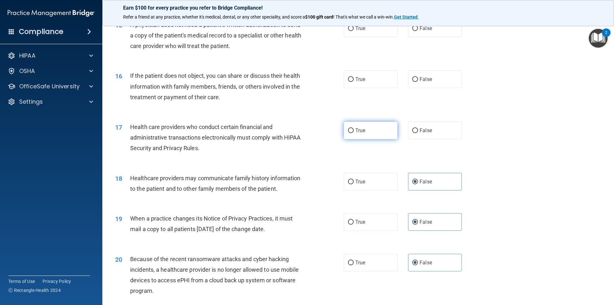
click at [355, 128] on span "True" at bounding box center [360, 130] width 10 height 6
click at [353, 128] on input "True" at bounding box center [351, 130] width 6 height 5
radio input "true"
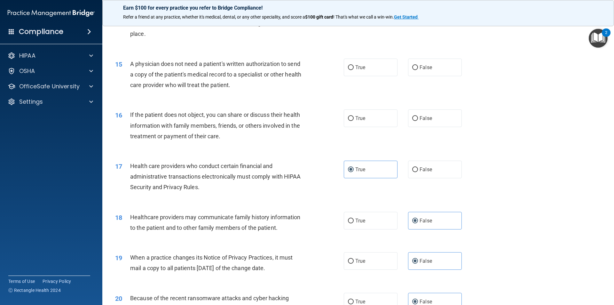
scroll to position [640, 0]
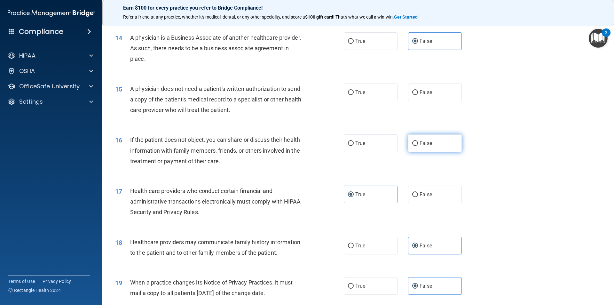
click at [420, 141] on span "False" at bounding box center [426, 143] width 12 height 6
click at [418, 141] on input "False" at bounding box center [415, 143] width 6 height 5
radio input "true"
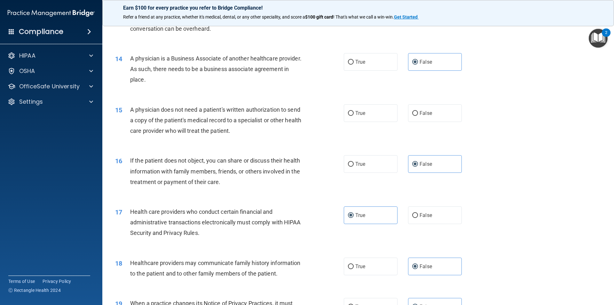
scroll to position [608, 0]
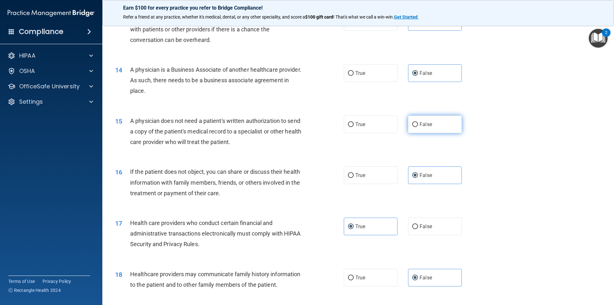
click at [422, 124] on span "False" at bounding box center [426, 124] width 12 height 6
click at [418, 124] on input "False" at bounding box center [415, 124] width 6 height 5
radio input "true"
click at [385, 126] on label "True" at bounding box center [371, 124] width 54 height 18
click at [354, 126] on input "True" at bounding box center [351, 124] width 6 height 5
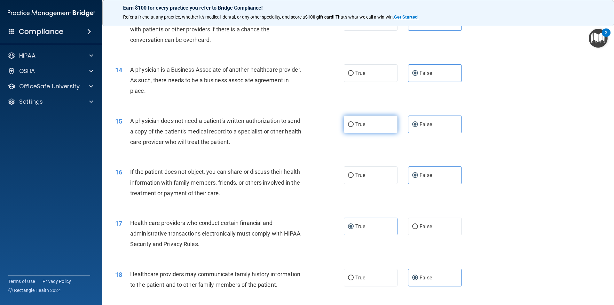
radio input "true"
radio input "false"
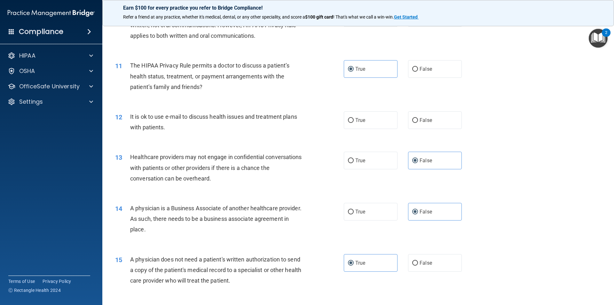
scroll to position [448, 0]
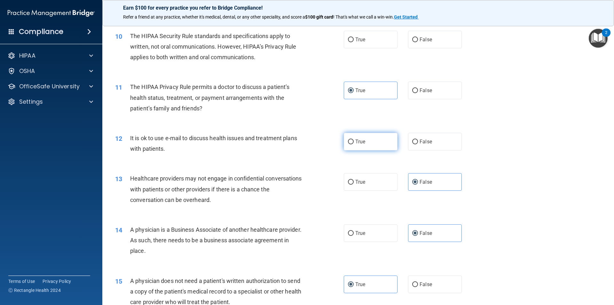
click at [360, 139] on span "True" at bounding box center [360, 141] width 10 height 6
click at [354, 139] on input "True" at bounding box center [351, 141] width 6 height 5
radio input "true"
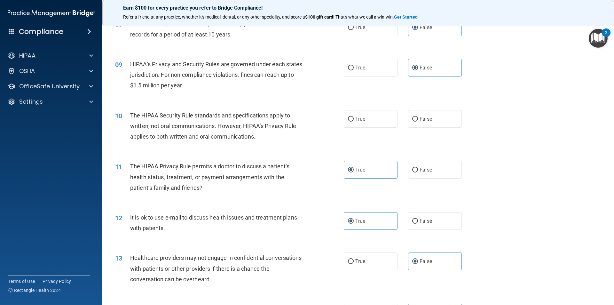
scroll to position [352, 0]
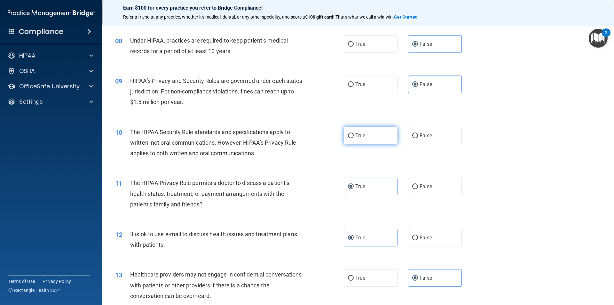
click at [393, 138] on label "True" at bounding box center [371, 136] width 54 height 18
click at [354, 138] on input "True" at bounding box center [351, 135] width 6 height 5
radio input "true"
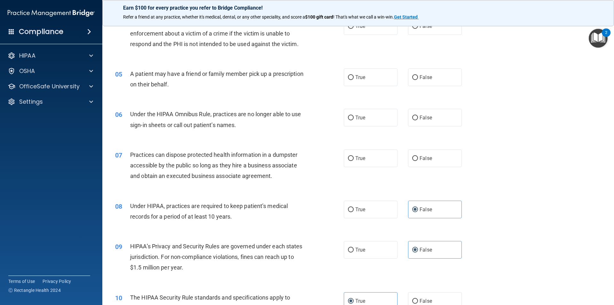
scroll to position [192, 0]
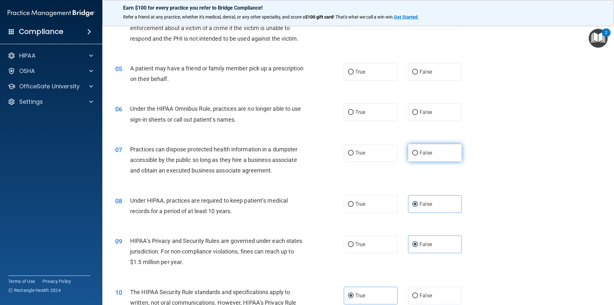
click at [420, 151] on span "False" at bounding box center [426, 153] width 12 height 6
click at [417, 151] on input "False" at bounding box center [415, 153] width 6 height 5
radio input "true"
click at [382, 113] on label "True" at bounding box center [371, 112] width 54 height 18
click at [354, 113] on input "True" at bounding box center [351, 112] width 6 height 5
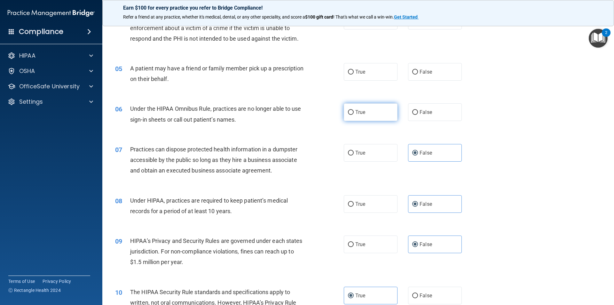
radio input "true"
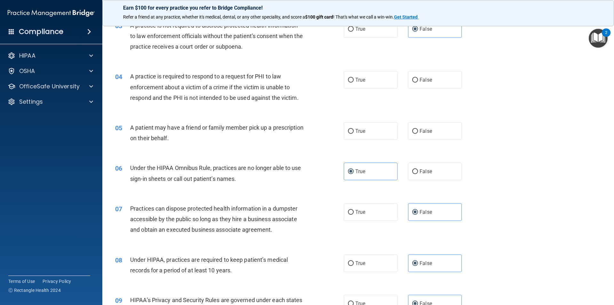
scroll to position [128, 0]
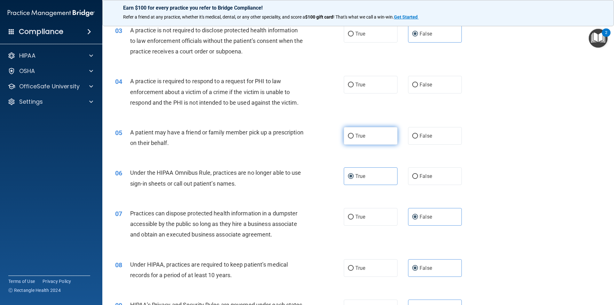
click at [358, 134] on span "True" at bounding box center [360, 136] width 10 height 6
click at [354, 134] on input "True" at bounding box center [351, 136] width 6 height 5
radio input "true"
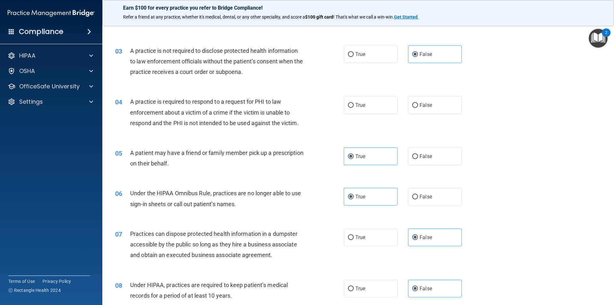
scroll to position [96, 0]
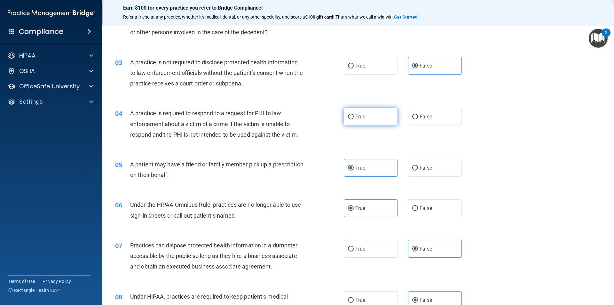
click at [366, 117] on label "True" at bounding box center [371, 117] width 54 height 18
click at [354, 117] on input "True" at bounding box center [351, 116] width 6 height 5
radio input "true"
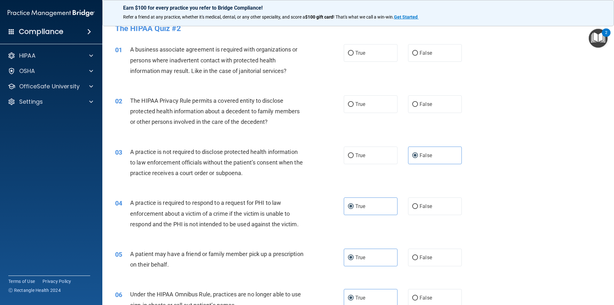
scroll to position [0, 0]
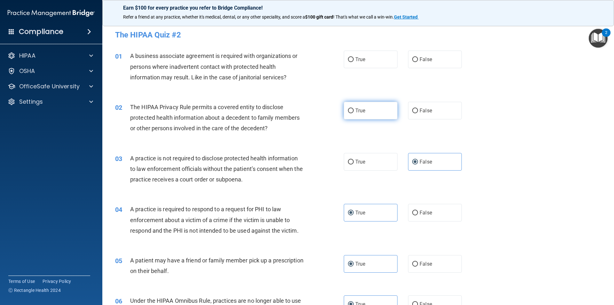
click at [374, 113] on label "True" at bounding box center [371, 111] width 54 height 18
click at [354, 113] on input "True" at bounding box center [351, 110] width 6 height 5
radio input "true"
click at [426, 62] on span "False" at bounding box center [426, 59] width 12 height 6
click at [418, 62] on input "False" at bounding box center [415, 59] width 6 height 5
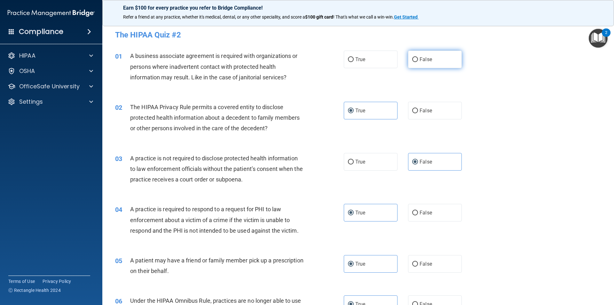
radio input "true"
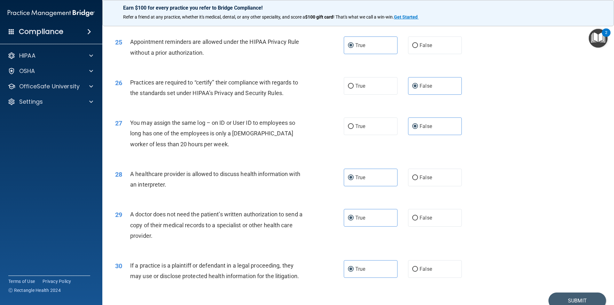
scroll to position [1184, 0]
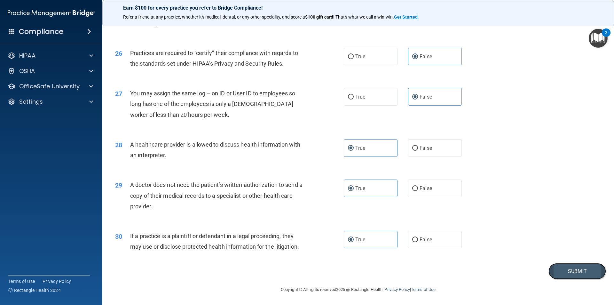
click at [569, 274] on button "Submit" at bounding box center [577, 271] width 58 height 16
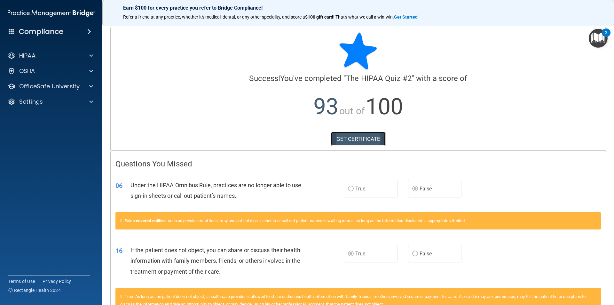
click at [347, 141] on link "GET CERTIFICATE" at bounding box center [358, 139] width 55 height 14
click at [41, 71] on div "OSHA" at bounding box center [42, 71] width 79 height 8
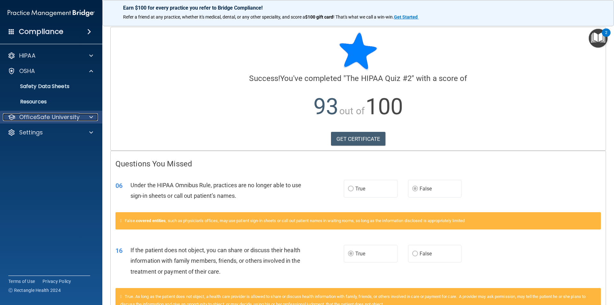
click at [48, 118] on p "OfficeSafe University" at bounding box center [49, 117] width 60 height 8
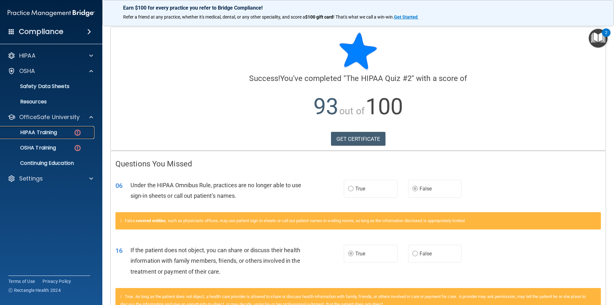
click at [52, 132] on p "HIPAA Training" at bounding box center [30, 132] width 53 height 6
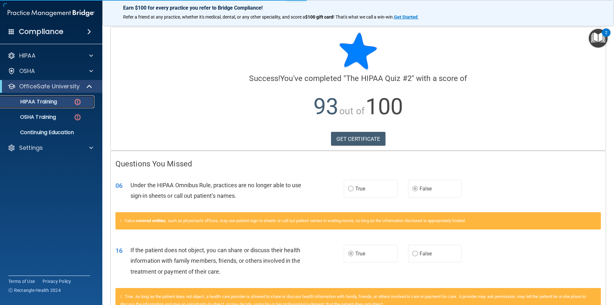
click at [59, 102] on div "HIPAA Training" at bounding box center [47, 101] width 87 height 6
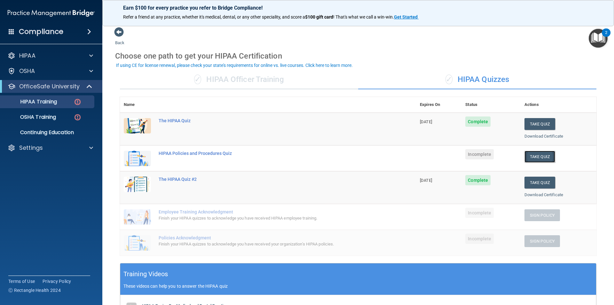
click at [527, 153] on button "Take Quiz" at bounding box center [539, 157] width 31 height 12
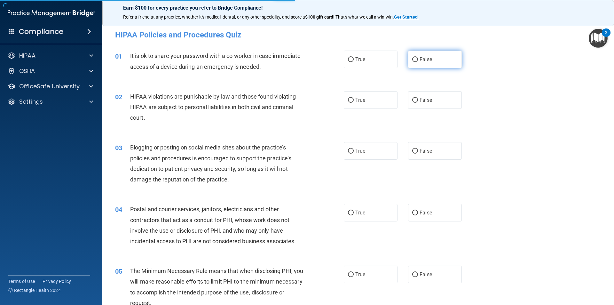
click at [423, 61] on span "False" at bounding box center [426, 59] width 12 height 6
click at [418, 61] on input "False" at bounding box center [415, 59] width 6 height 5
radio input "true"
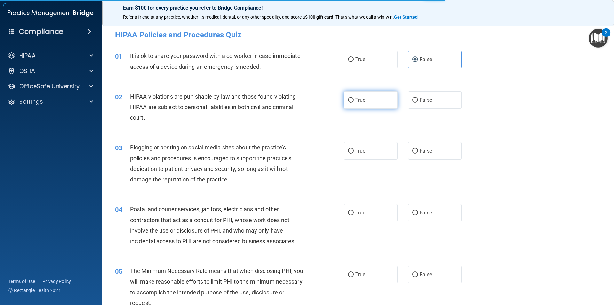
click at [358, 102] on span "True" at bounding box center [360, 100] width 10 height 6
click at [354, 102] on input "True" at bounding box center [351, 100] width 6 height 5
radio input "true"
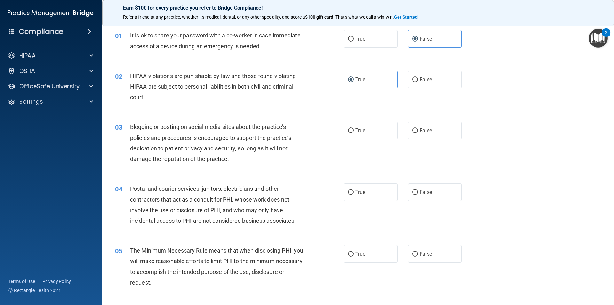
scroll to position [32, 0]
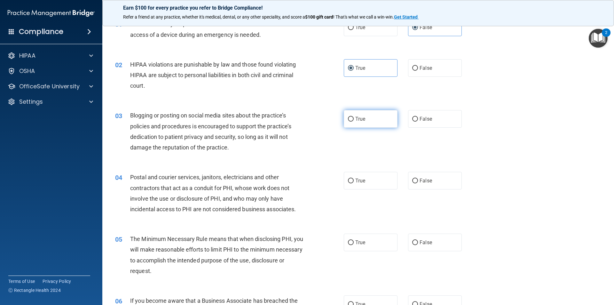
click at [354, 123] on label "True" at bounding box center [371, 119] width 54 height 18
click at [354, 122] on input "True" at bounding box center [351, 119] width 6 height 5
radio input "true"
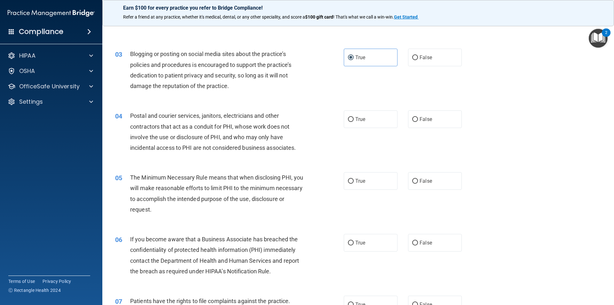
scroll to position [96, 0]
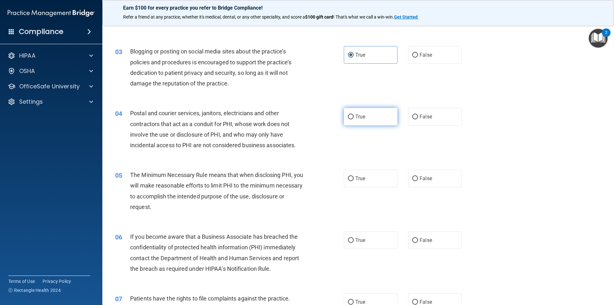
click at [367, 122] on label "True" at bounding box center [371, 117] width 54 height 18
click at [354, 119] on input "True" at bounding box center [351, 116] width 6 height 5
radio input "true"
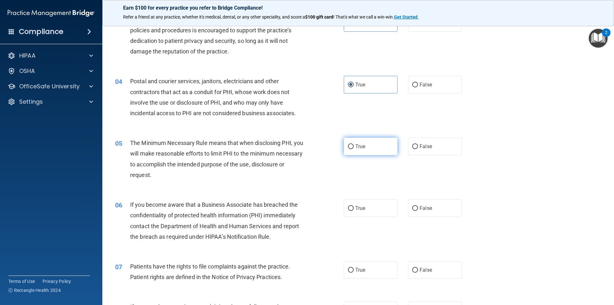
click at [354, 140] on label "True" at bounding box center [371, 147] width 54 height 18
click at [354, 144] on input "True" at bounding box center [351, 146] width 6 height 5
radio input "true"
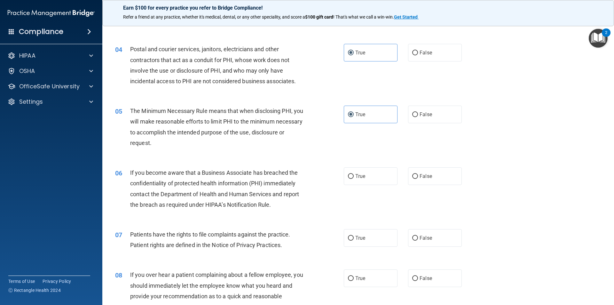
scroll to position [192, 0]
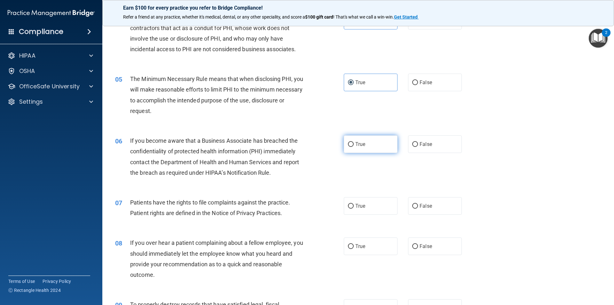
click at [370, 145] on label "True" at bounding box center [371, 144] width 54 height 18
click at [354, 145] on input "True" at bounding box center [351, 144] width 6 height 5
radio input "true"
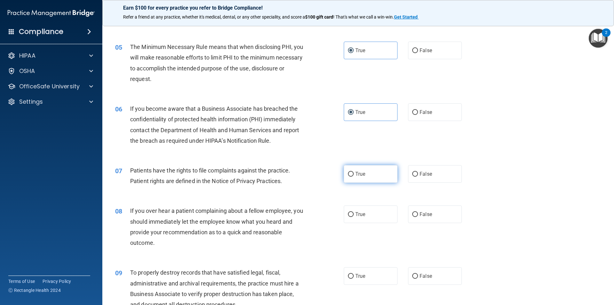
click at [386, 177] on label "True" at bounding box center [371, 174] width 54 height 18
click at [354, 177] on input "True" at bounding box center [351, 174] width 6 height 5
radio input "true"
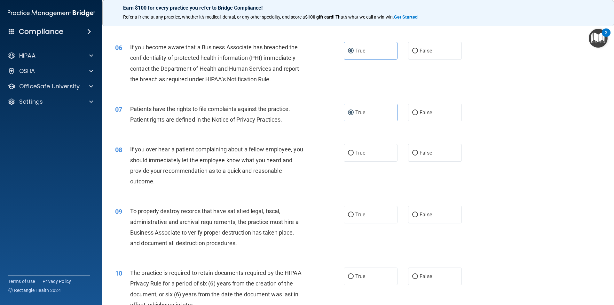
scroll to position [288, 0]
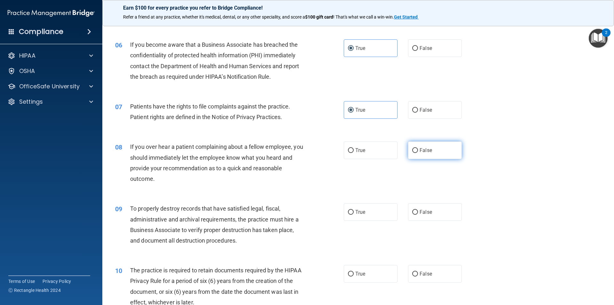
click at [414, 150] on input "False" at bounding box center [415, 150] width 6 height 5
radio input "true"
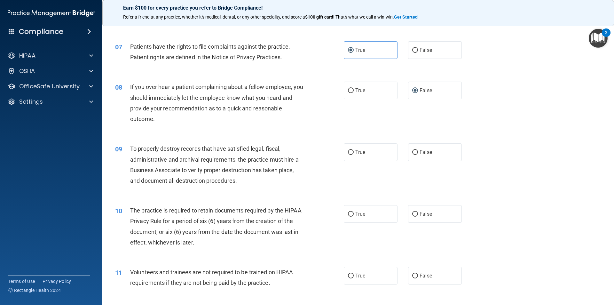
scroll to position [352, 0]
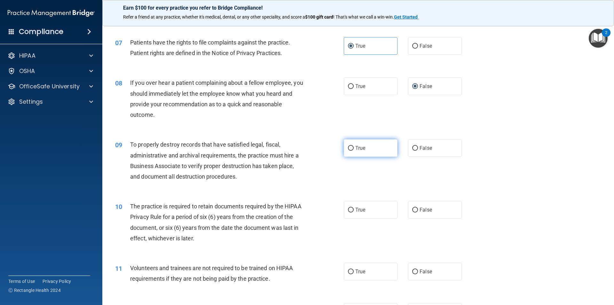
click at [349, 150] on input "True" at bounding box center [351, 148] width 6 height 5
radio input "true"
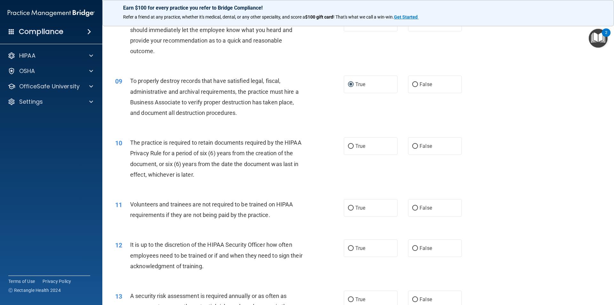
scroll to position [416, 0]
click at [357, 147] on span "True" at bounding box center [360, 146] width 10 height 6
click at [354, 147] on input "True" at bounding box center [351, 146] width 6 height 5
radio input "true"
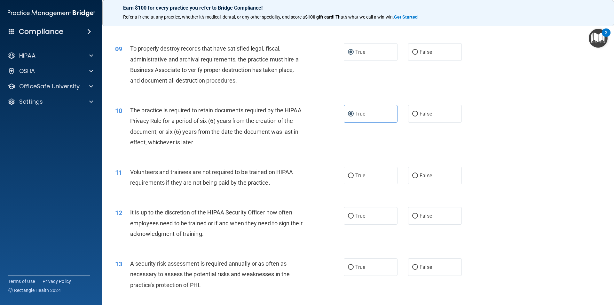
scroll to position [480, 0]
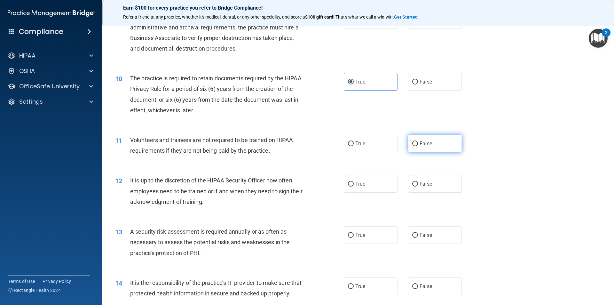
click at [422, 142] on span "False" at bounding box center [426, 143] width 12 height 6
click at [418, 142] on input "False" at bounding box center [415, 143] width 6 height 5
radio input "true"
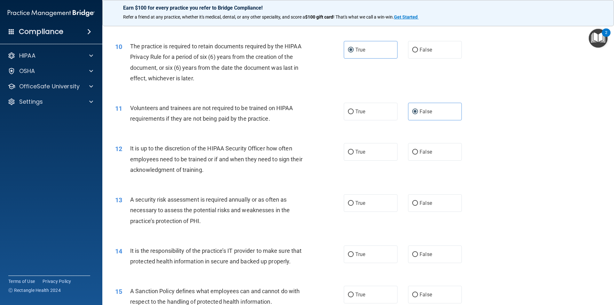
scroll to position [544, 0]
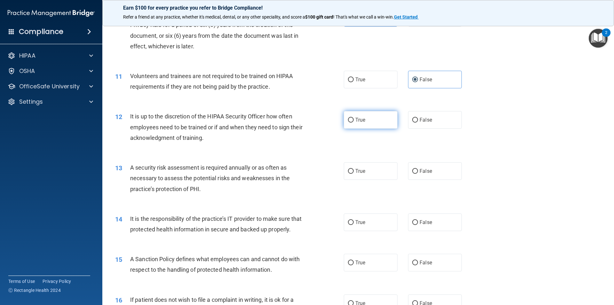
click at [351, 126] on label "True" at bounding box center [371, 120] width 54 height 18
click at [351, 122] on input "True" at bounding box center [351, 120] width 6 height 5
radio input "true"
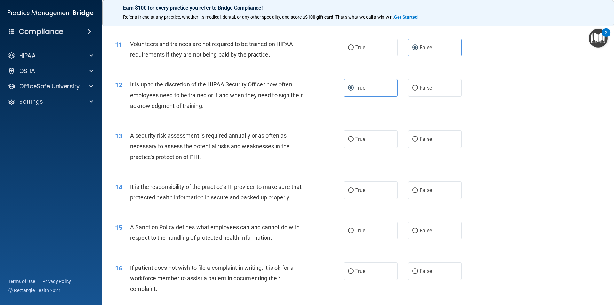
scroll to position [608, 0]
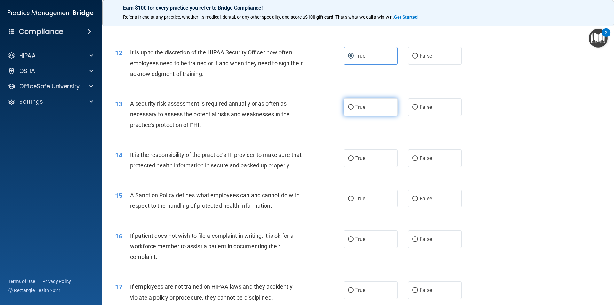
click at [382, 104] on label "True" at bounding box center [371, 107] width 54 height 18
click at [354, 105] on input "True" at bounding box center [351, 107] width 6 height 5
radio input "true"
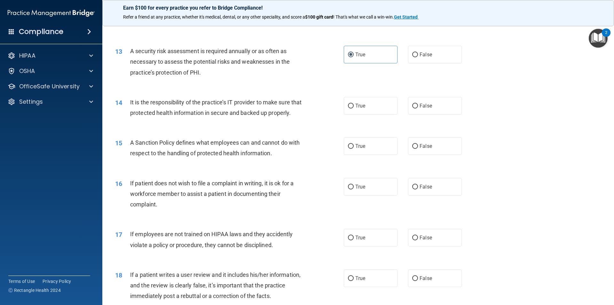
scroll to position [672, 0]
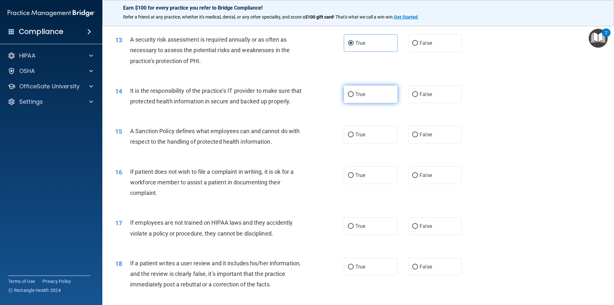
click at [374, 95] on label "True" at bounding box center [371, 94] width 54 height 18
click at [354, 95] on input "True" at bounding box center [351, 94] width 6 height 5
radio input "true"
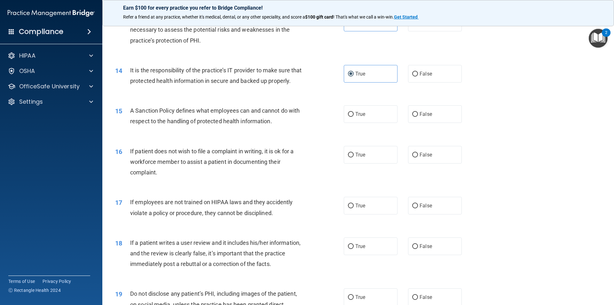
scroll to position [704, 0]
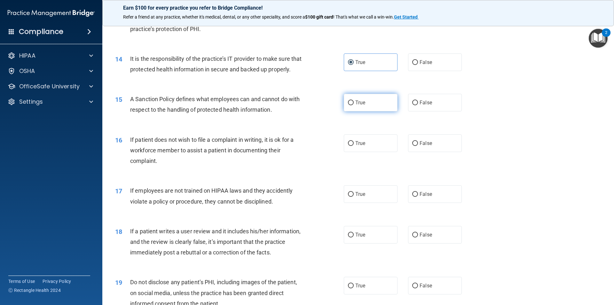
click at [366, 111] on label "True" at bounding box center [371, 103] width 54 height 18
click at [354, 105] on input "True" at bounding box center [351, 102] width 6 height 5
radio input "true"
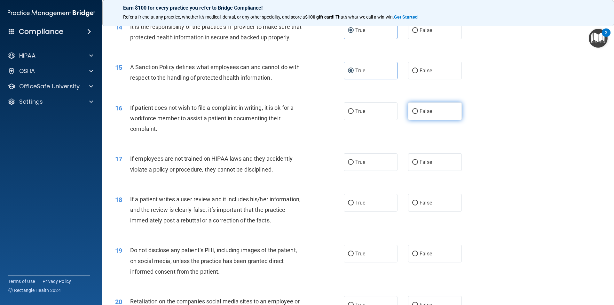
click at [431, 120] on label "False" at bounding box center [435, 111] width 54 height 18
click at [418, 114] on input "False" at bounding box center [415, 111] width 6 height 5
radio input "true"
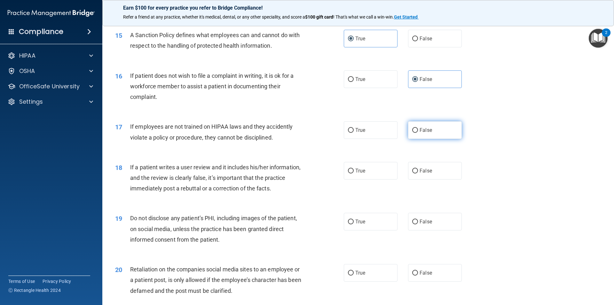
click at [446, 139] on label "False" at bounding box center [435, 130] width 54 height 18
click at [418, 133] on input "False" at bounding box center [415, 130] width 6 height 5
radio input "true"
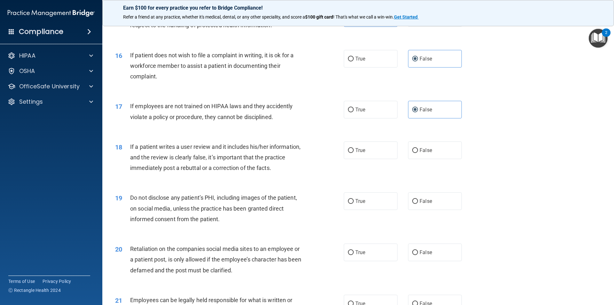
scroll to position [799, 0]
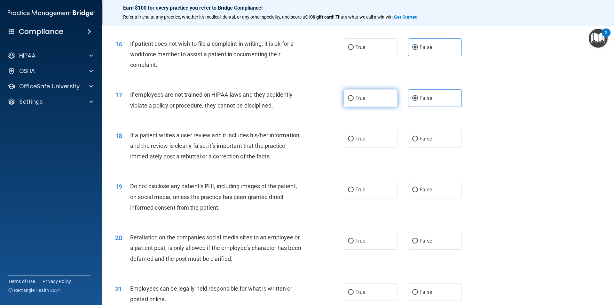
click at [359, 101] on span "True" at bounding box center [360, 98] width 10 height 6
click at [354, 101] on input "True" at bounding box center [351, 98] width 6 height 5
radio input "true"
radio input "false"
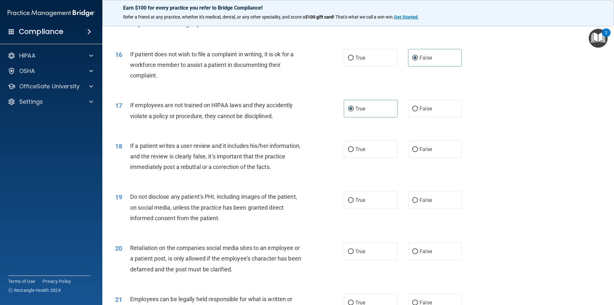
scroll to position [821, 0]
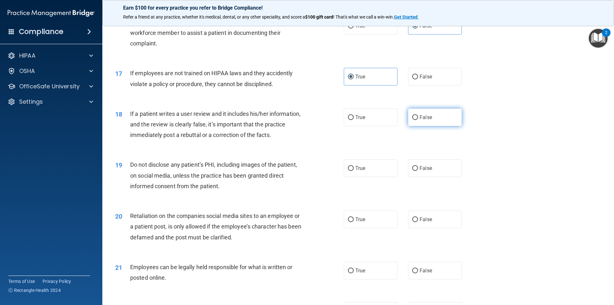
click at [431, 126] on label "False" at bounding box center [435, 117] width 54 height 18
click at [418, 120] on input "False" at bounding box center [415, 117] width 6 height 5
radio input "true"
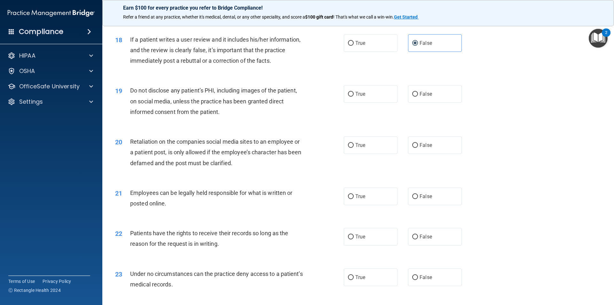
scroll to position [917, 0]
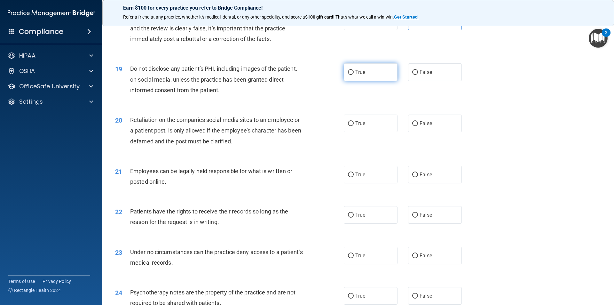
click at [365, 81] on label "True" at bounding box center [371, 72] width 54 height 18
click at [354, 75] on input "True" at bounding box center [351, 72] width 6 height 5
radio input "true"
click at [439, 132] on label "False" at bounding box center [435, 123] width 54 height 18
click at [418, 126] on input "False" at bounding box center [415, 123] width 6 height 5
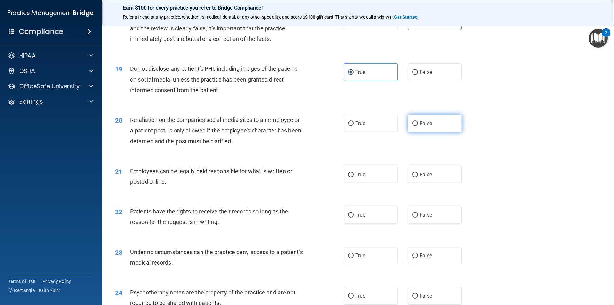
radio input "true"
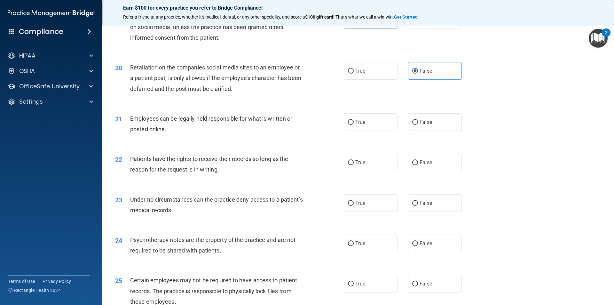
scroll to position [981, 0]
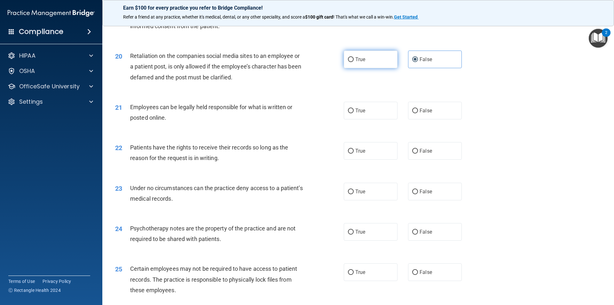
click at [360, 62] on span "True" at bounding box center [360, 59] width 10 height 6
click at [354, 62] on input "True" at bounding box center [351, 59] width 6 height 5
radio input "true"
radio input "false"
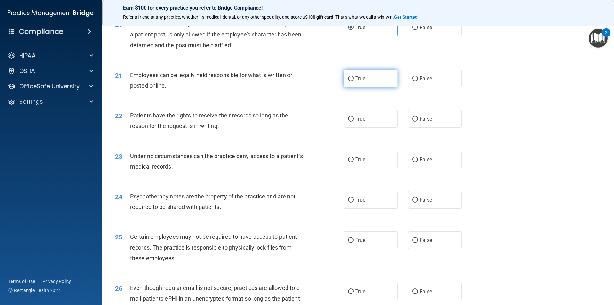
click at [348, 81] on input "True" at bounding box center [351, 78] width 6 height 5
radio input "true"
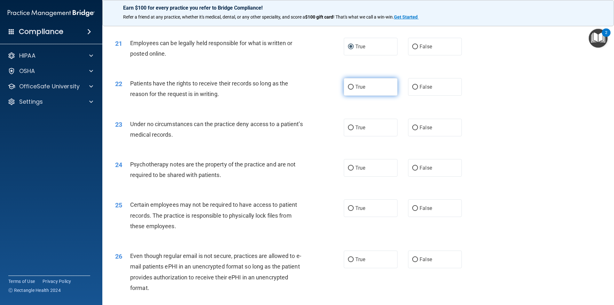
click at [354, 96] on label "True" at bounding box center [371, 87] width 54 height 18
click at [354, 90] on input "True" at bounding box center [351, 87] width 6 height 5
radio input "true"
click at [428, 90] on span "False" at bounding box center [426, 87] width 12 height 6
click at [418, 90] on input "False" at bounding box center [415, 87] width 6 height 5
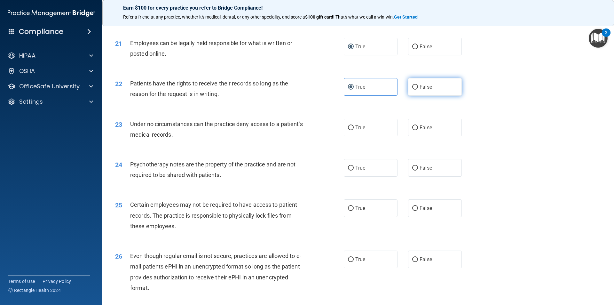
radio input "true"
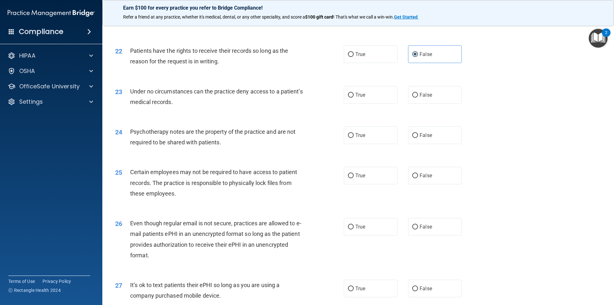
scroll to position [1109, 0]
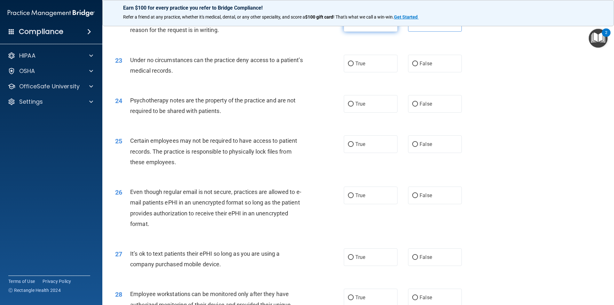
click at [364, 32] on label "True" at bounding box center [371, 23] width 54 height 18
click at [354, 26] on input "True" at bounding box center [351, 23] width 6 height 5
radio input "true"
radio input "false"
click at [360, 67] on span "True" at bounding box center [360, 63] width 10 height 6
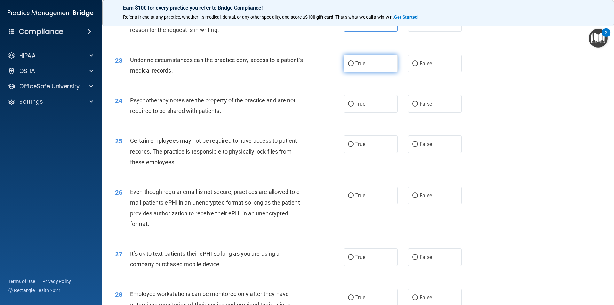
click at [354, 66] on input "True" at bounding box center [351, 63] width 6 height 5
radio input "true"
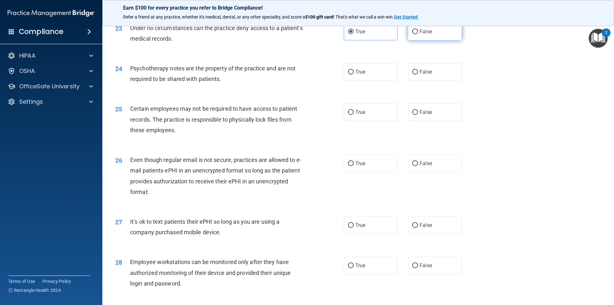
click at [425, 40] on label "False" at bounding box center [435, 32] width 54 height 18
click at [418, 34] on input "False" at bounding box center [415, 31] width 6 height 5
radio input "true"
radio input "false"
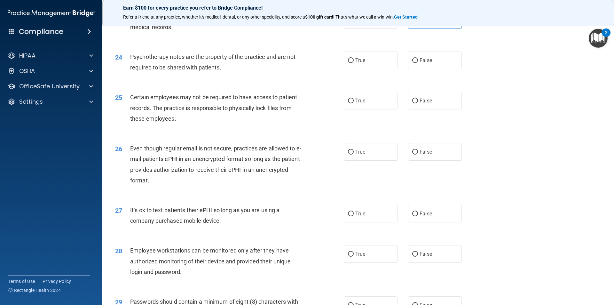
scroll to position [1173, 0]
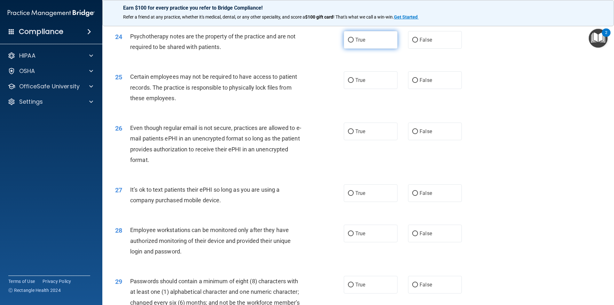
click at [354, 49] on label "True" at bounding box center [371, 40] width 54 height 18
click at [354, 43] on input "True" at bounding box center [351, 40] width 6 height 5
radio input "true"
click at [440, 49] on label "False" at bounding box center [435, 40] width 54 height 18
click at [418, 43] on input "False" at bounding box center [415, 40] width 6 height 5
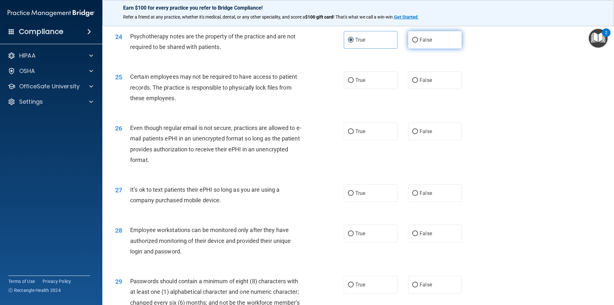
radio input "true"
radio input "false"
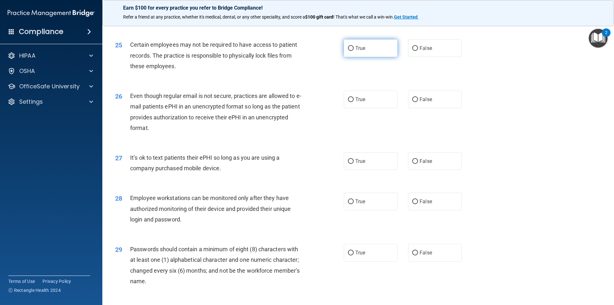
click at [382, 57] on label "True" at bounding box center [371, 48] width 54 height 18
click at [354, 51] on input "True" at bounding box center [351, 48] width 6 height 5
radio input "true"
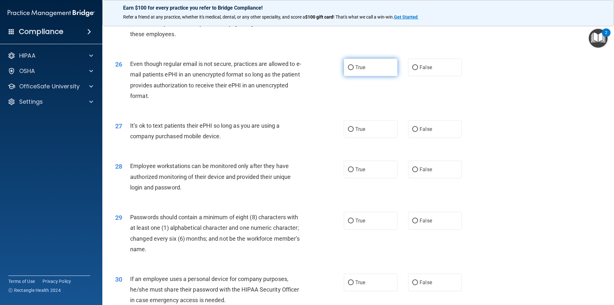
click at [378, 76] on label "True" at bounding box center [371, 68] width 54 height 18
click at [354, 70] on input "True" at bounding box center [351, 67] width 6 height 5
radio input "true"
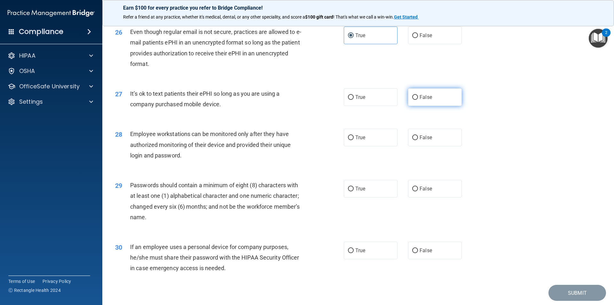
click at [416, 105] on label "False" at bounding box center [435, 97] width 54 height 18
click at [416, 100] on input "False" at bounding box center [415, 97] width 6 height 5
radio input "true"
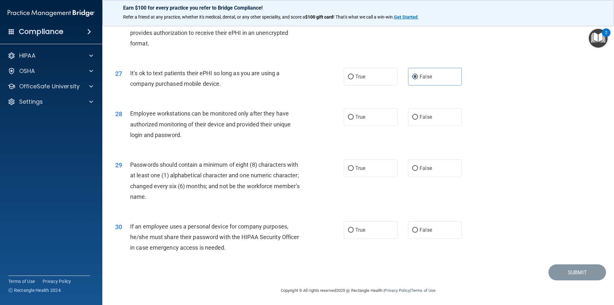
scroll to position [1301, 0]
click at [398, 122] on div "True False" at bounding box center [408, 116] width 129 height 18
click at [387, 122] on label "True" at bounding box center [371, 116] width 54 height 18
click at [354, 119] on input "True" at bounding box center [351, 116] width 6 height 5
radio input "true"
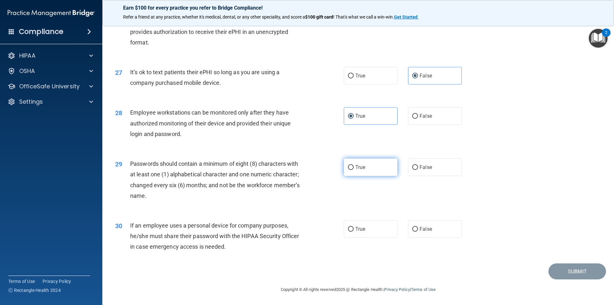
click at [361, 171] on label "True" at bounding box center [371, 167] width 54 height 18
click at [354, 170] on input "True" at bounding box center [351, 167] width 6 height 5
radio input "true"
click at [358, 227] on span "True" at bounding box center [360, 229] width 10 height 6
click at [354, 227] on input "True" at bounding box center [351, 229] width 6 height 5
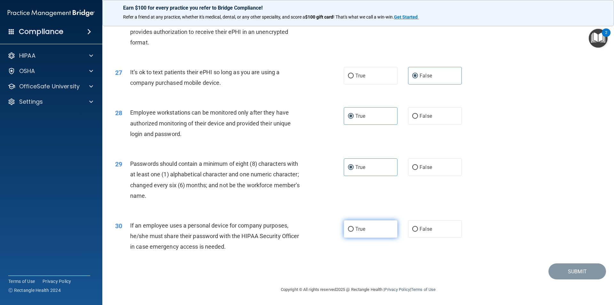
radio input "true"
click at [585, 275] on button "Submit" at bounding box center [577, 271] width 58 height 16
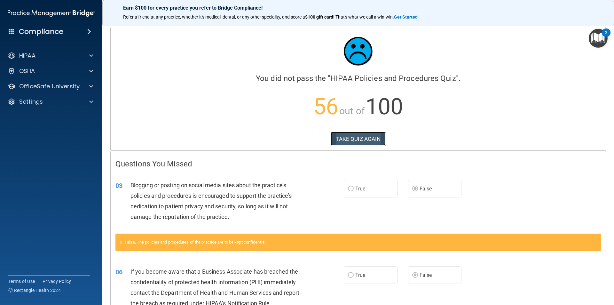
click at [336, 138] on button "TAKE QUIZ AGAIN" at bounding box center [358, 139] width 55 height 14
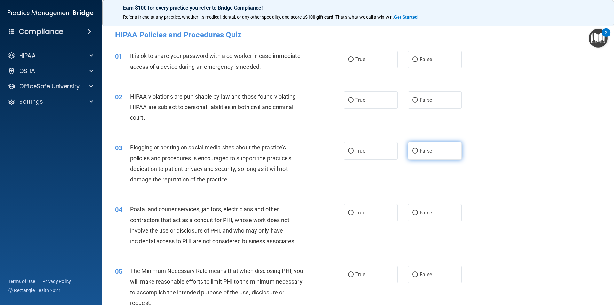
click at [429, 151] on label "False" at bounding box center [435, 151] width 54 height 18
click at [418, 151] on input "False" at bounding box center [415, 151] width 6 height 5
radio input "true"
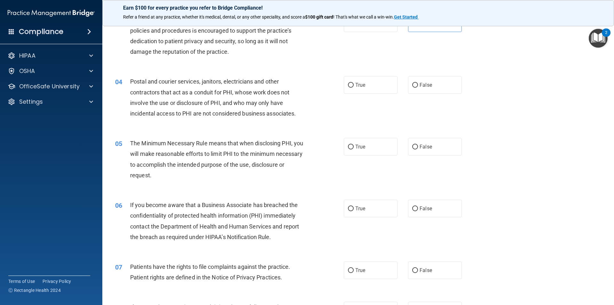
scroll to position [128, 0]
click at [427, 207] on span "False" at bounding box center [426, 208] width 12 height 6
click at [418, 207] on input "False" at bounding box center [415, 208] width 6 height 5
radio input "true"
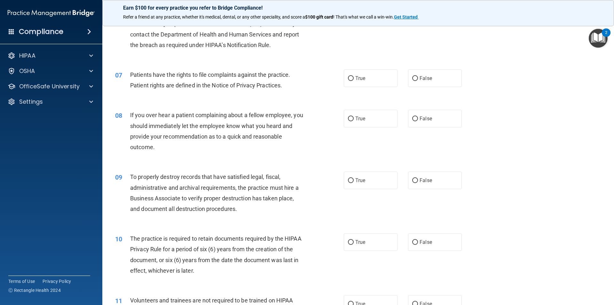
scroll to position [320, 0]
click at [431, 183] on label "False" at bounding box center [435, 180] width 54 height 18
click at [418, 183] on input "False" at bounding box center [415, 180] width 6 height 5
radio input "true"
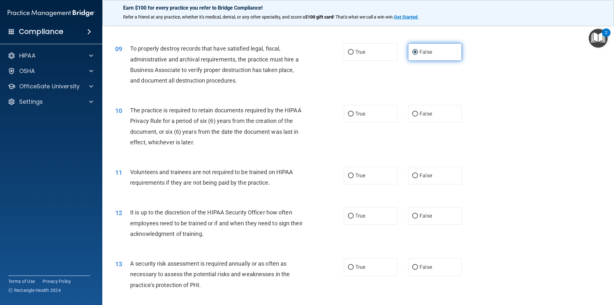
scroll to position [480, 0]
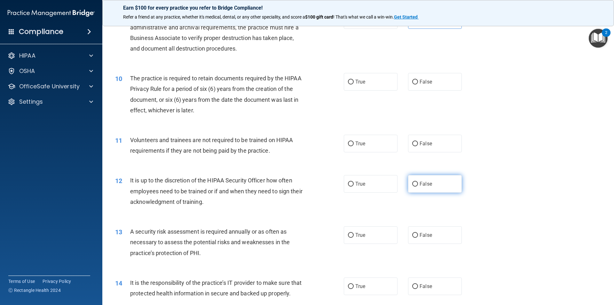
click at [417, 190] on label "False" at bounding box center [435, 184] width 54 height 18
click at [417, 186] on input "False" at bounding box center [415, 184] width 6 height 5
radio input "true"
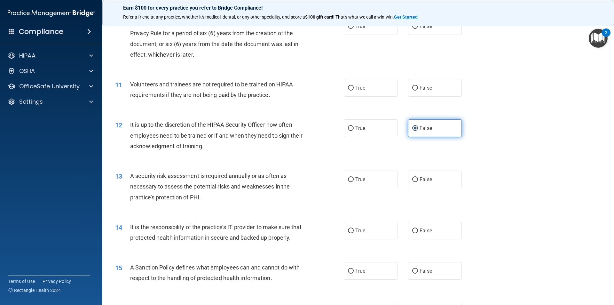
scroll to position [576, 0]
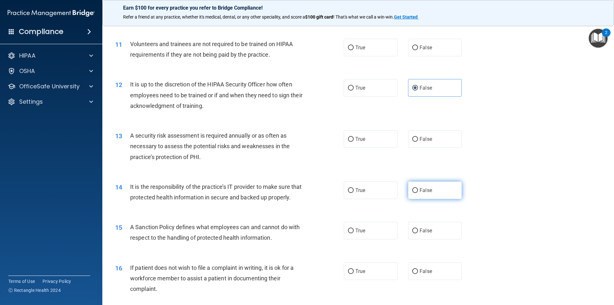
click at [422, 191] on span "False" at bounding box center [426, 190] width 12 height 6
click at [418, 191] on input "False" at bounding box center [415, 190] width 6 height 5
radio input "true"
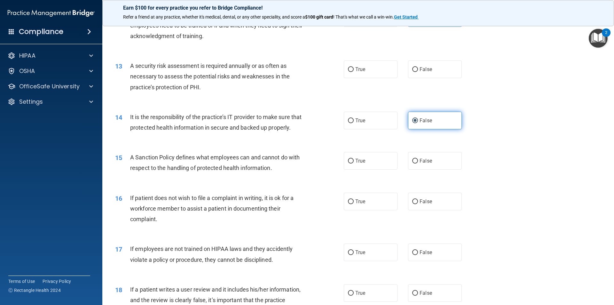
scroll to position [672, 0]
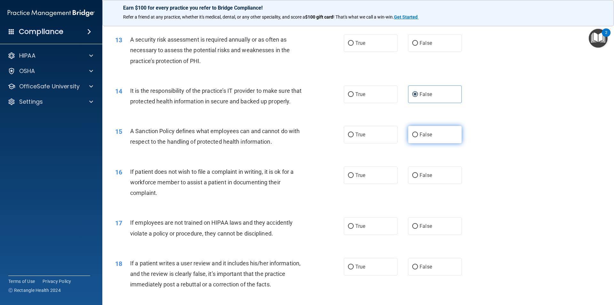
click at [424, 138] on span "False" at bounding box center [426, 134] width 12 height 6
click at [418, 137] on input "False" at bounding box center [415, 134] width 6 height 5
radio input "true"
click at [371, 184] on label "True" at bounding box center [371, 175] width 54 height 18
click at [354, 178] on input "True" at bounding box center [351, 175] width 6 height 5
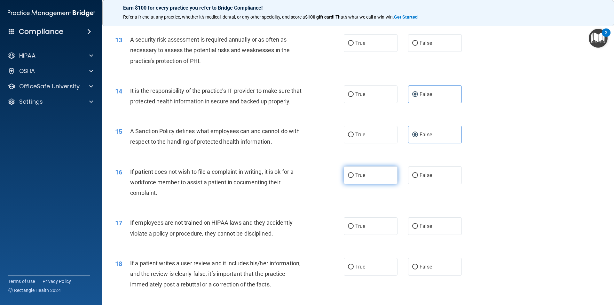
radio input "true"
click at [440, 235] on label "False" at bounding box center [435, 226] width 54 height 18
click at [418, 229] on input "False" at bounding box center [415, 226] width 6 height 5
radio input "true"
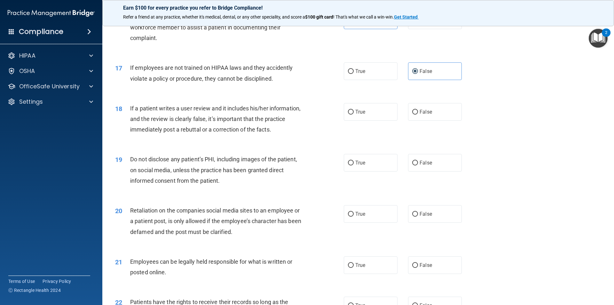
scroll to position [831, 0]
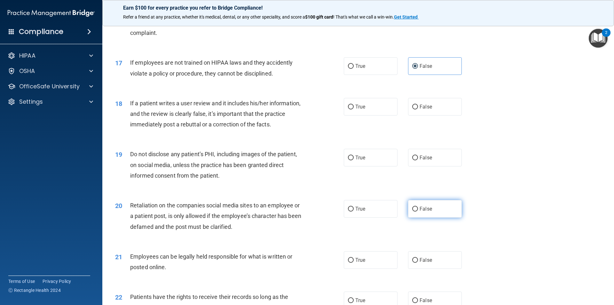
click at [429, 217] on label "False" at bounding box center [435, 209] width 54 height 18
click at [418, 211] on input "False" at bounding box center [415, 209] width 6 height 5
radio input "true"
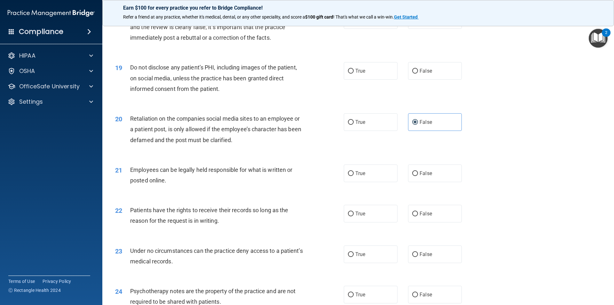
scroll to position [927, 0]
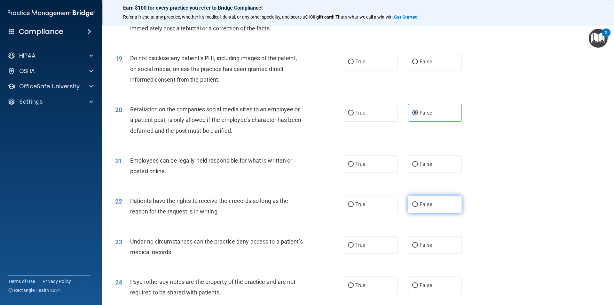
click at [432, 213] on label "False" at bounding box center [435, 204] width 54 height 18
click at [418, 207] on input "False" at bounding box center [415, 204] width 6 height 5
radio input "true"
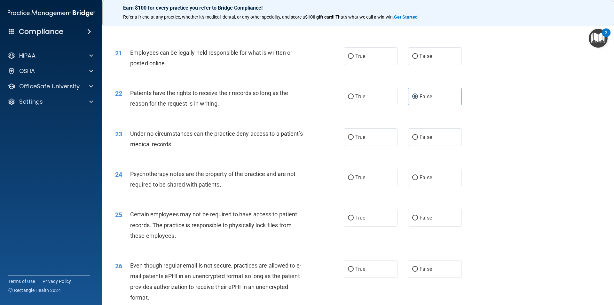
scroll to position [1055, 0]
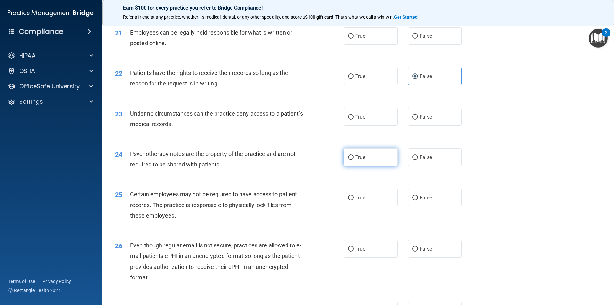
click at [374, 166] on label "True" at bounding box center [371, 157] width 54 height 18
click at [354, 160] on input "True" at bounding box center [351, 157] width 6 height 5
radio input "true"
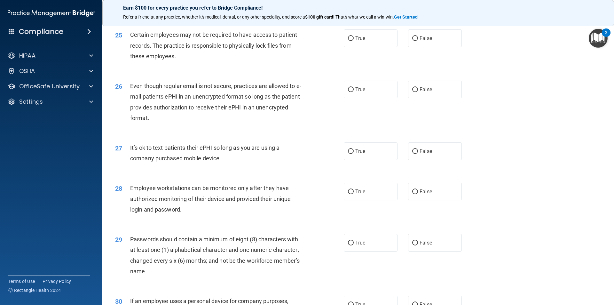
scroll to position [1215, 0]
click at [441, 200] on label "False" at bounding box center [435, 191] width 54 height 18
click at [418, 193] on input "False" at bounding box center [415, 191] width 6 height 5
radio input "true"
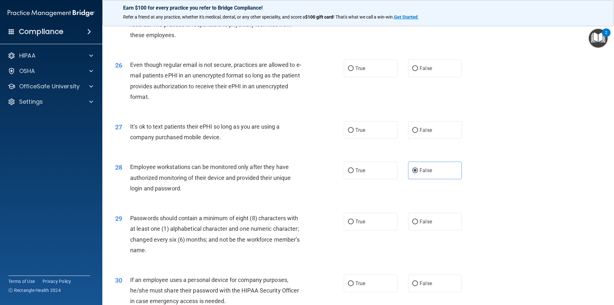
scroll to position [1247, 0]
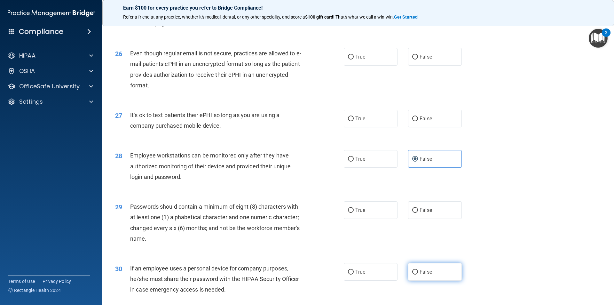
click at [413, 274] on input "False" at bounding box center [415, 272] width 6 height 5
radio input "true"
click at [356, 215] on label "True" at bounding box center [371, 210] width 54 height 18
click at [354, 213] on input "True" at bounding box center [351, 210] width 6 height 5
radio input "true"
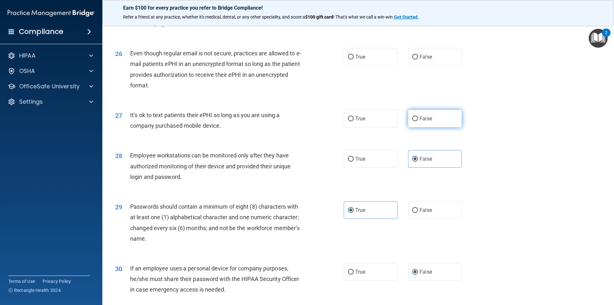
click at [415, 127] on label "False" at bounding box center [435, 119] width 54 height 18
click at [415, 121] on input "False" at bounding box center [415, 118] width 6 height 5
radio input "true"
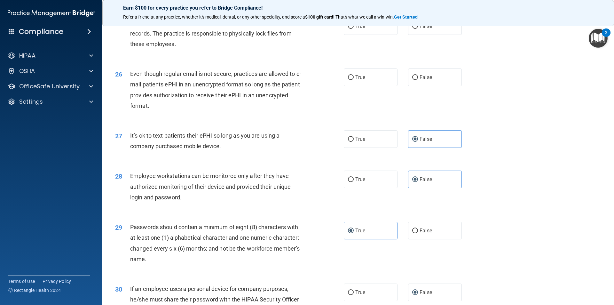
scroll to position [1215, 0]
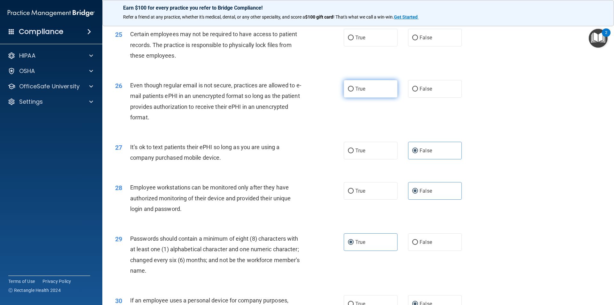
click at [349, 91] on input "True" at bounding box center [351, 89] width 6 height 5
radio input "true"
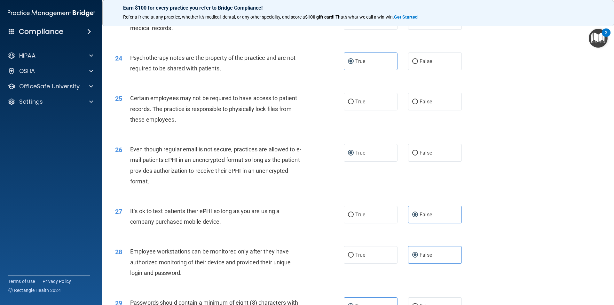
scroll to position [1119, 0]
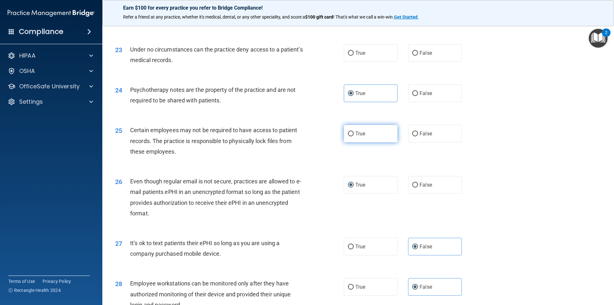
click at [362, 142] on label "True" at bounding box center [371, 134] width 54 height 18
click at [354, 136] on input "True" at bounding box center [351, 133] width 6 height 5
radio input "true"
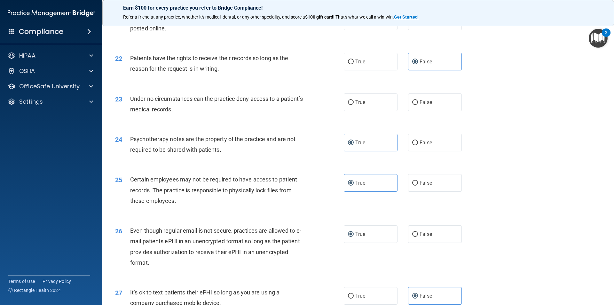
scroll to position [1055, 0]
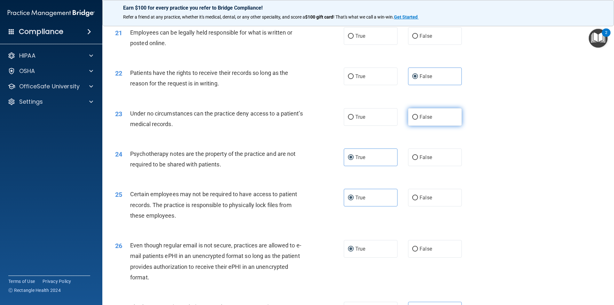
click at [428, 120] on span "False" at bounding box center [426, 117] width 12 height 6
click at [418, 120] on input "False" at bounding box center [415, 117] width 6 height 5
radio input "true"
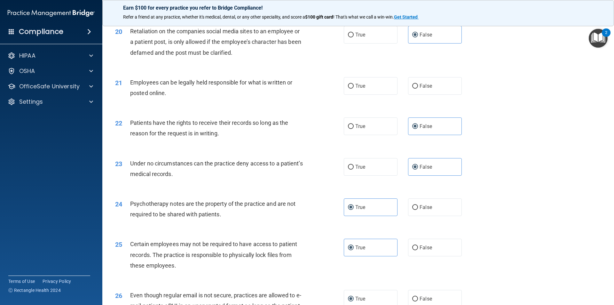
scroll to position [991, 0]
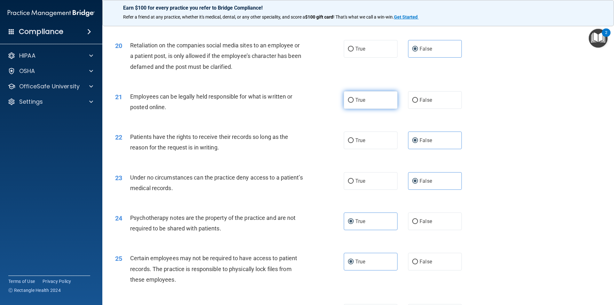
click at [361, 109] on label "True" at bounding box center [371, 100] width 54 height 18
click at [354, 103] on input "True" at bounding box center [351, 100] width 6 height 5
radio input "true"
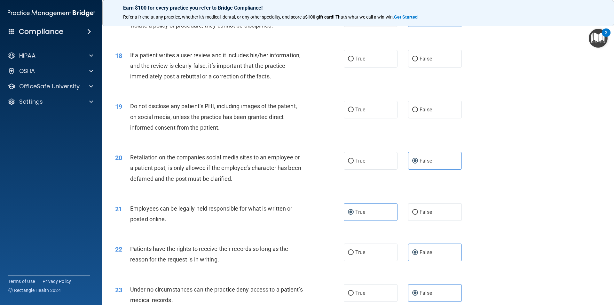
scroll to position [863, 0]
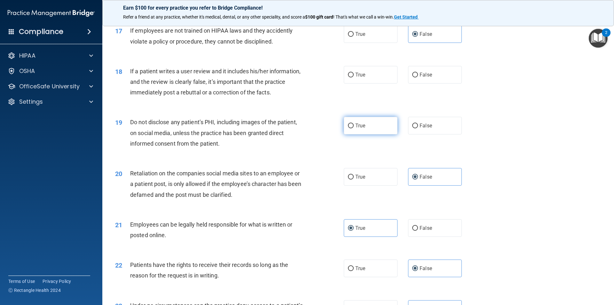
click at [354, 134] on label "True" at bounding box center [371, 126] width 54 height 18
click at [354, 128] on input "True" at bounding box center [351, 125] width 6 height 5
radio input "true"
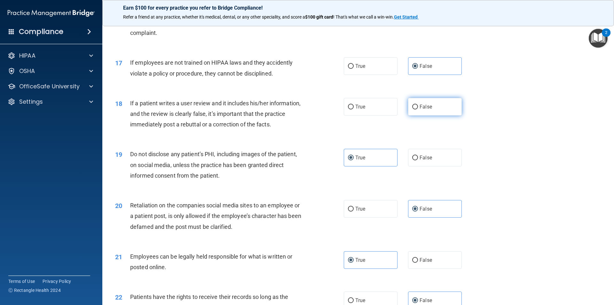
click at [425, 110] on span "False" at bounding box center [426, 107] width 12 height 6
click at [418, 109] on input "False" at bounding box center [415, 107] width 6 height 5
radio input "true"
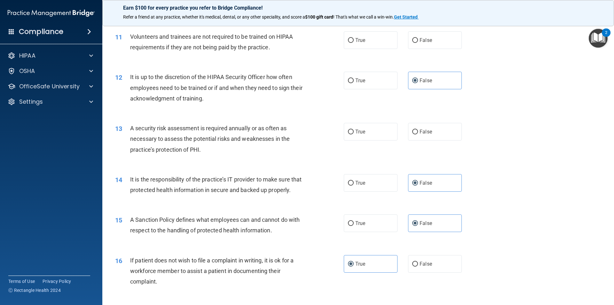
scroll to position [576, 0]
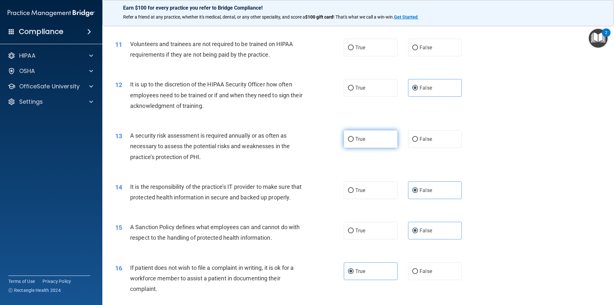
click at [352, 140] on label "True" at bounding box center [371, 139] width 54 height 18
click at [352, 140] on input "True" at bounding box center [351, 139] width 6 height 5
radio input "true"
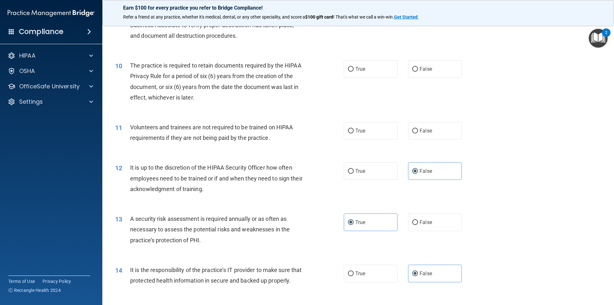
scroll to position [480, 0]
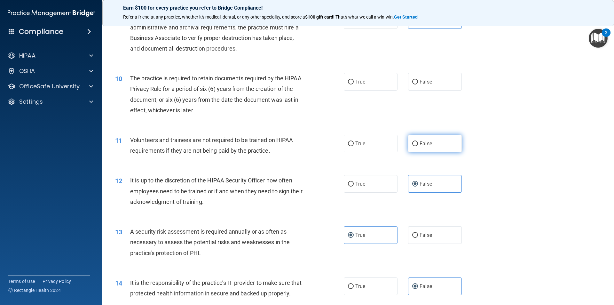
click at [420, 145] on span "False" at bounding box center [426, 143] width 12 height 6
click at [417, 145] on input "False" at bounding box center [415, 143] width 6 height 5
radio input "true"
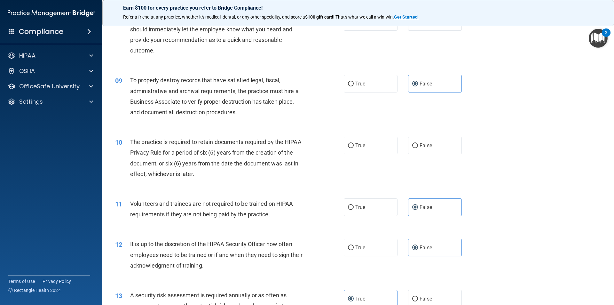
scroll to position [416, 0]
click at [376, 154] on label "True" at bounding box center [371, 146] width 54 height 18
click at [354, 148] on input "True" at bounding box center [351, 146] width 6 height 5
radio input "true"
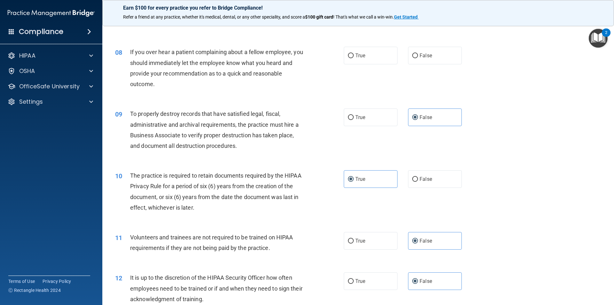
scroll to position [288, 0]
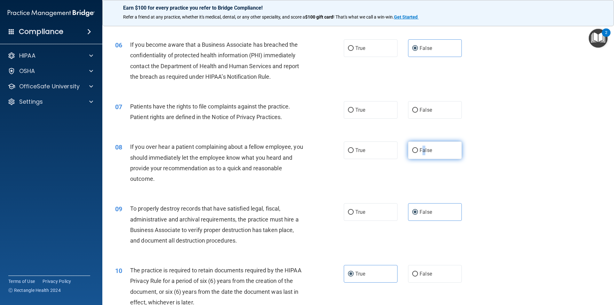
click at [421, 150] on span "False" at bounding box center [426, 150] width 12 height 6
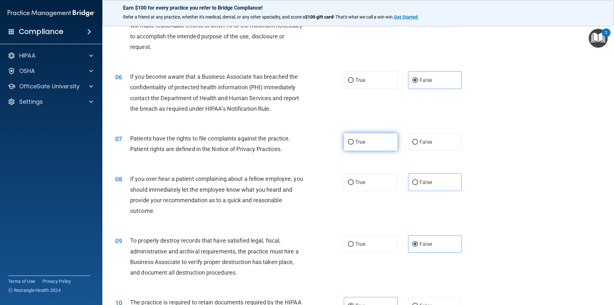
click at [355, 140] on span "True" at bounding box center [360, 142] width 10 height 6
click at [354, 140] on input "True" at bounding box center [351, 142] width 6 height 5
radio input "true"
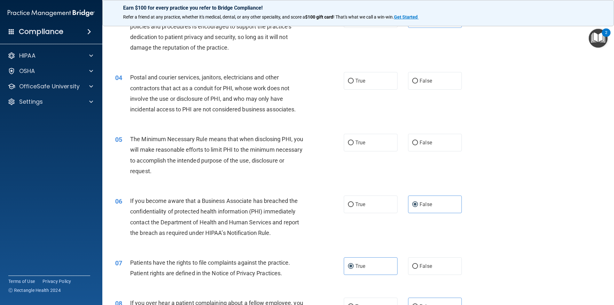
scroll to position [128, 0]
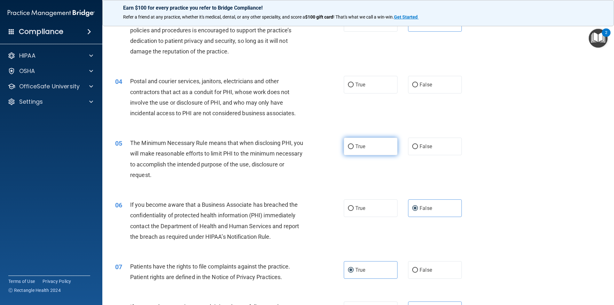
click at [355, 146] on span "True" at bounding box center [360, 146] width 10 height 6
click at [354, 146] on input "True" at bounding box center [351, 146] width 6 height 5
radio input "true"
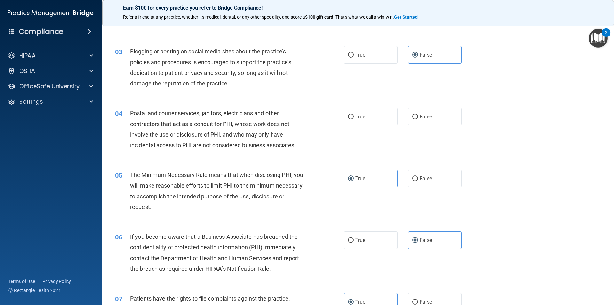
scroll to position [64, 0]
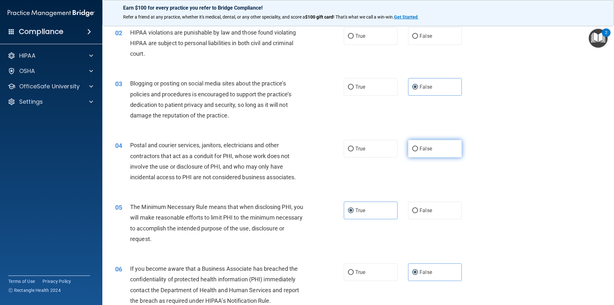
click at [408, 148] on label "False" at bounding box center [435, 149] width 54 height 18
click at [412, 148] on input "False" at bounding box center [415, 148] width 6 height 5
radio input "true"
click at [379, 152] on label "True" at bounding box center [371, 149] width 54 height 18
click at [354, 151] on input "True" at bounding box center [351, 148] width 6 height 5
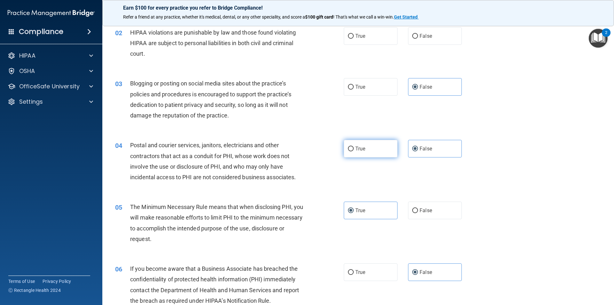
radio input "true"
radio input "false"
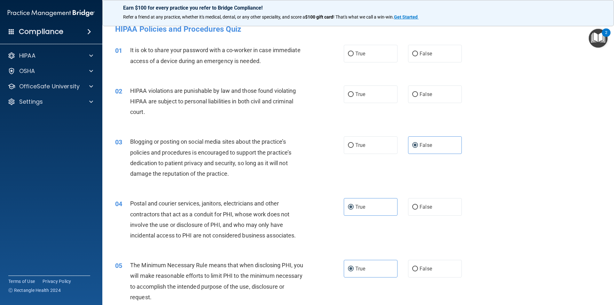
scroll to position [0, 0]
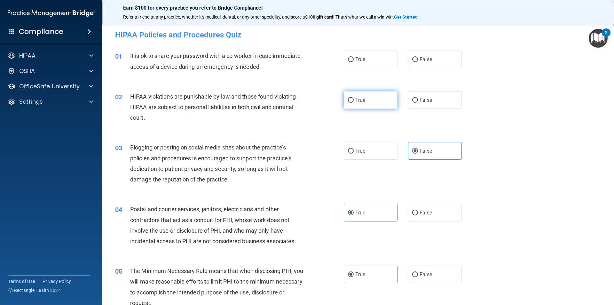
click at [377, 103] on label "True" at bounding box center [371, 100] width 54 height 18
click at [354, 103] on input "True" at bounding box center [351, 100] width 6 height 5
radio input "true"
click at [450, 60] on label "False" at bounding box center [435, 60] width 54 height 18
click at [418, 60] on input "False" at bounding box center [415, 59] width 6 height 5
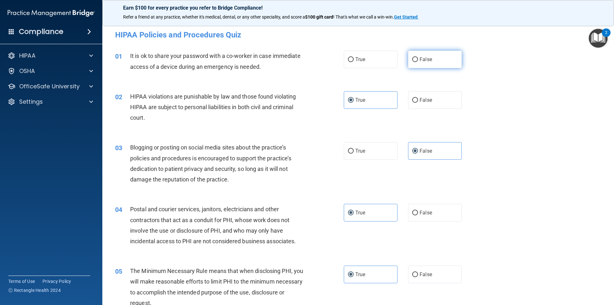
radio input "true"
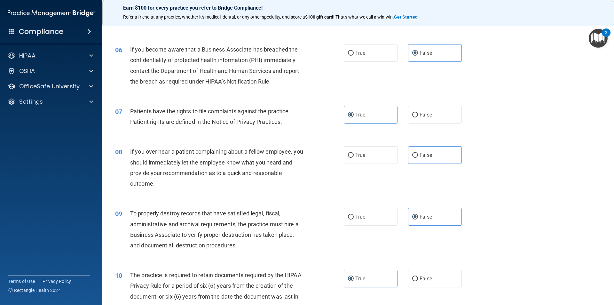
scroll to position [277, 0]
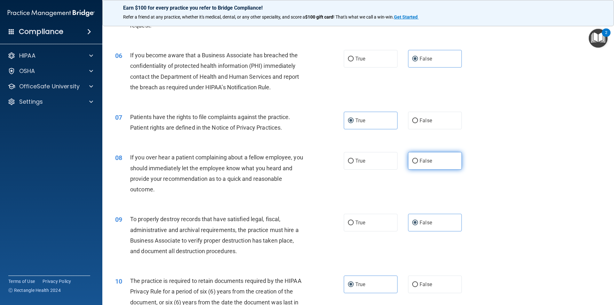
click at [447, 163] on label "False" at bounding box center [435, 161] width 54 height 18
click at [418, 163] on input "False" at bounding box center [415, 161] width 6 height 5
radio input "true"
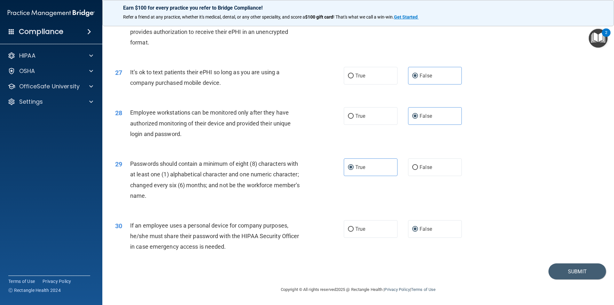
scroll to position [1301, 0]
click at [584, 276] on button "Submit" at bounding box center [577, 271] width 58 height 16
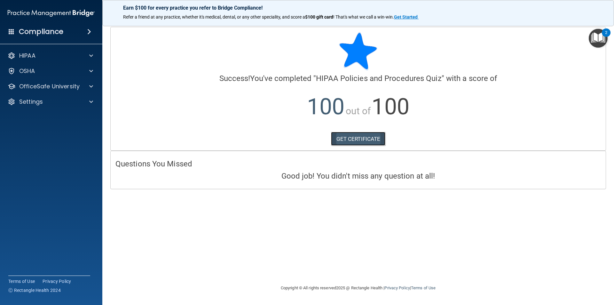
click at [348, 144] on link "GET CERTIFICATE" at bounding box center [358, 139] width 55 height 14
click at [56, 90] on div "OfficeSafe University" at bounding box center [51, 86] width 103 height 13
click at [59, 88] on p "OfficeSafe University" at bounding box center [49, 87] width 60 height 8
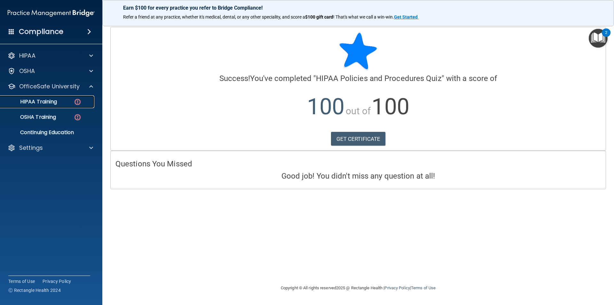
click at [60, 100] on div "HIPAA Training" at bounding box center [47, 101] width 87 height 6
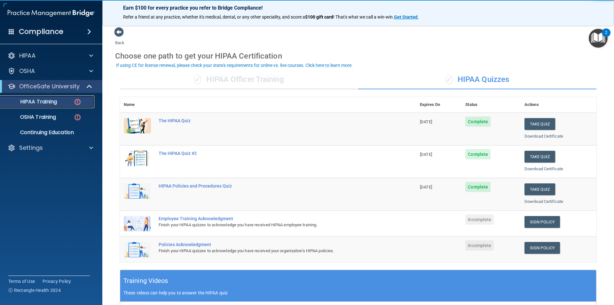
scroll to position [32, 0]
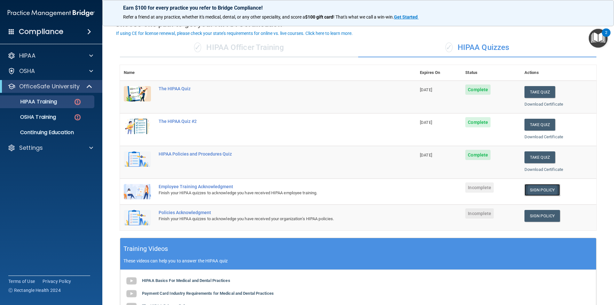
click at [525, 188] on link "Sign Policy" at bounding box center [541, 190] width 35 height 12
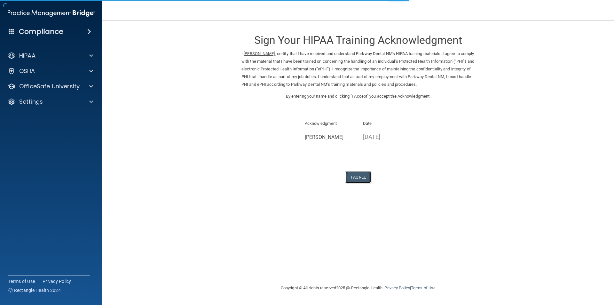
click at [351, 175] on button "I Agree" at bounding box center [358, 177] width 26 height 12
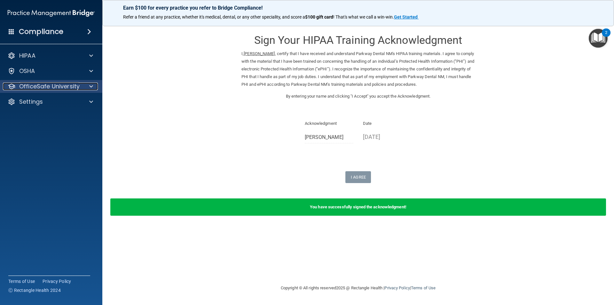
click at [21, 83] on p "OfficeSafe University" at bounding box center [49, 87] width 60 height 8
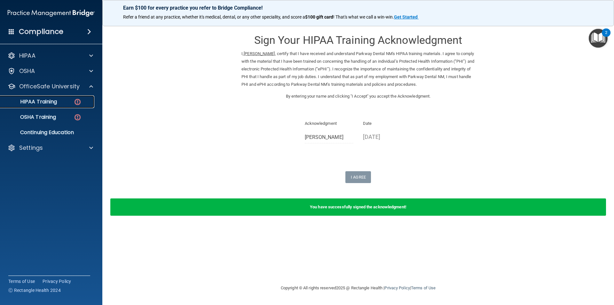
click at [47, 100] on p "HIPAA Training" at bounding box center [30, 101] width 53 height 6
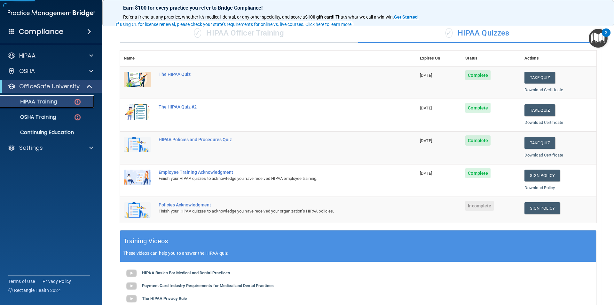
scroll to position [64, 0]
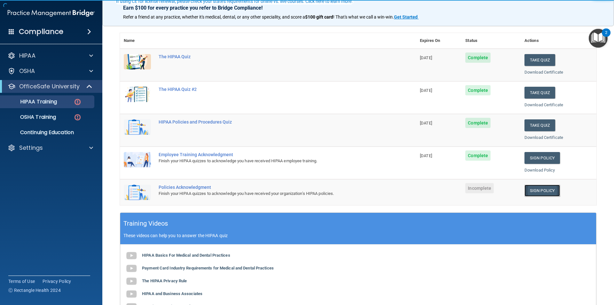
click at [547, 190] on link "Sign Policy" at bounding box center [541, 191] width 35 height 12
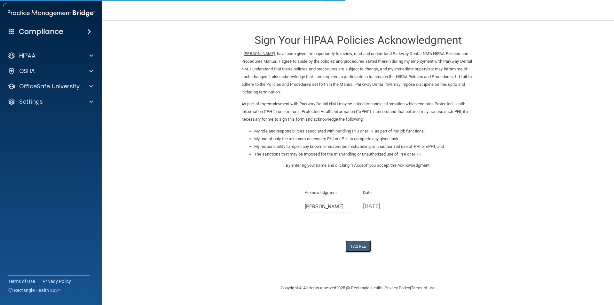
click at [351, 248] on button "I Agree" at bounding box center [358, 246] width 26 height 12
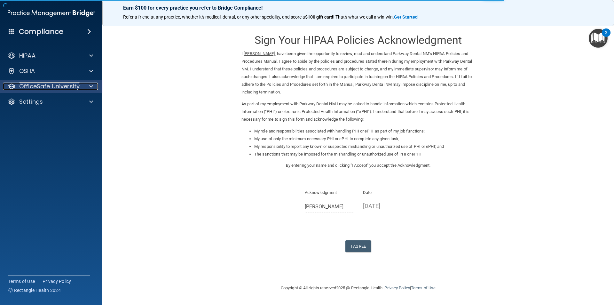
click at [30, 90] on p "OfficeSafe University" at bounding box center [49, 87] width 60 height 8
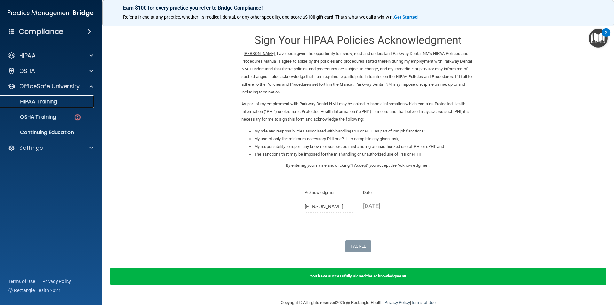
click at [42, 101] on p "HIPAA Training" at bounding box center [30, 101] width 53 height 6
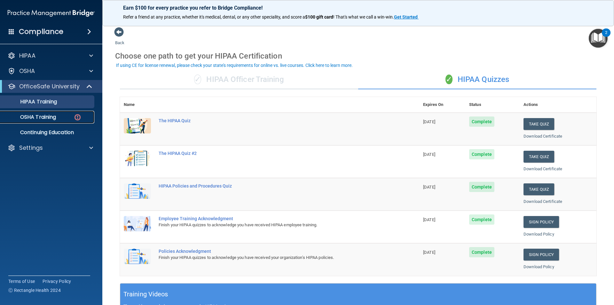
click at [23, 118] on p "OSHA Training" at bounding box center [30, 117] width 52 height 6
